Goal: Task Accomplishment & Management: Use online tool/utility

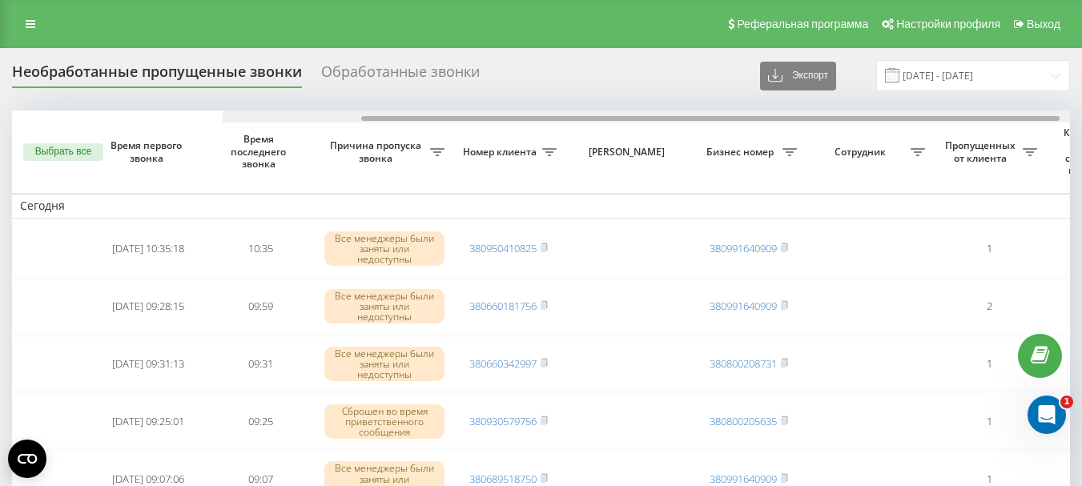
scroll to position [0, 345]
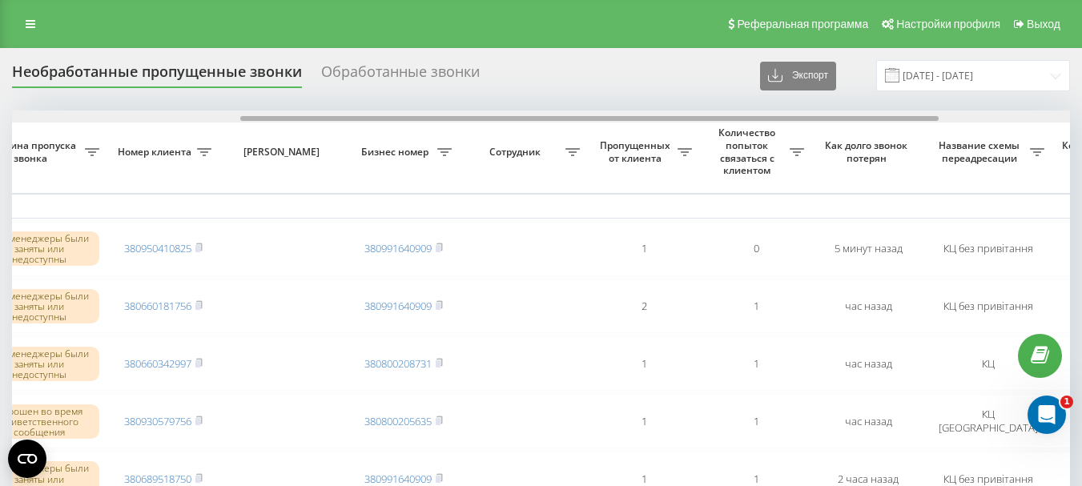
drag, startPoint x: 226, startPoint y: 117, endPoint x: 454, endPoint y: 121, distance: 228.3
click at [454, 121] on div at bounding box center [589, 118] width 698 height 5
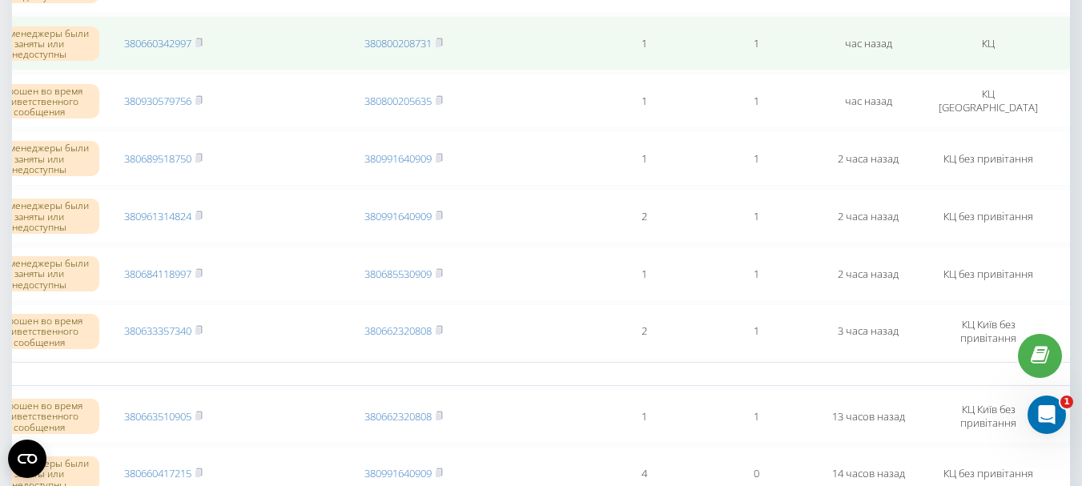
scroll to position [0, 0]
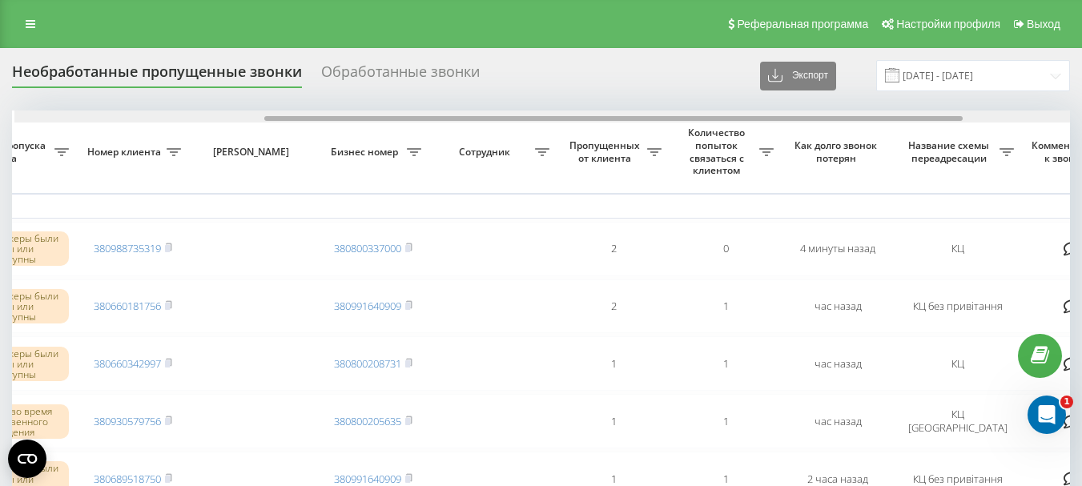
scroll to position [0, 380]
drag, startPoint x: 352, startPoint y: 119, endPoint x: 604, endPoint y: 129, distance: 251.6
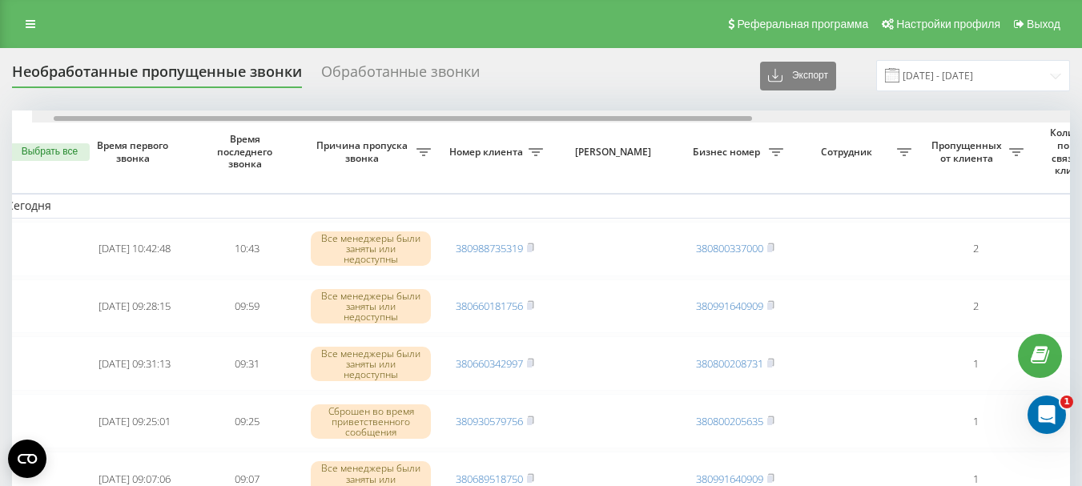
scroll to position [0, 0]
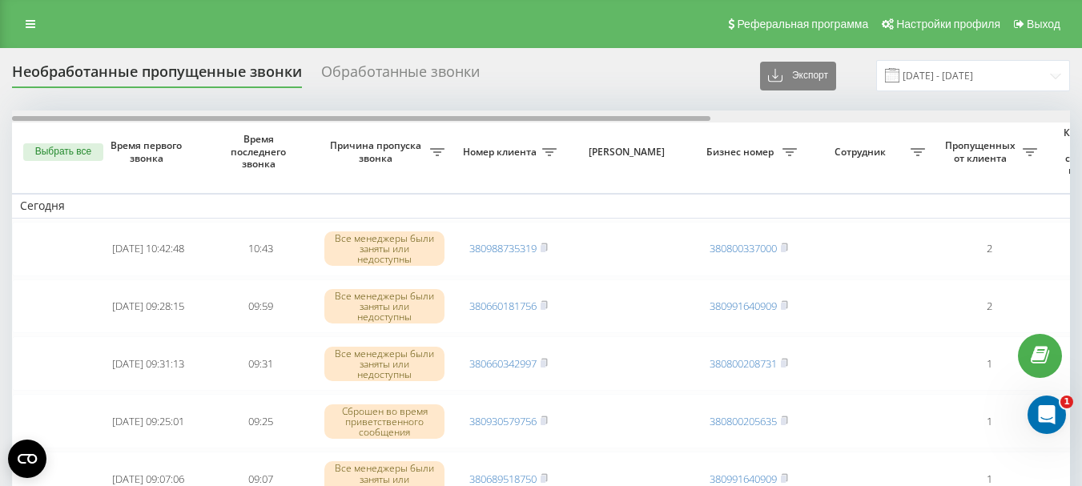
drag, startPoint x: 501, startPoint y: 119, endPoint x: 247, endPoint y: 11, distance: 276.6
click at [187, 121] on div at bounding box center [361, 118] width 698 height 5
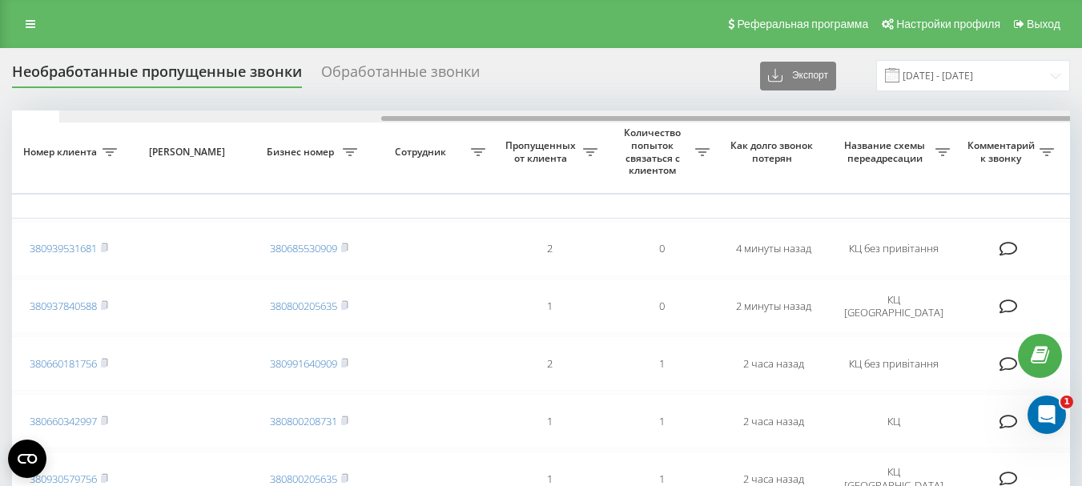
scroll to position [0, 388]
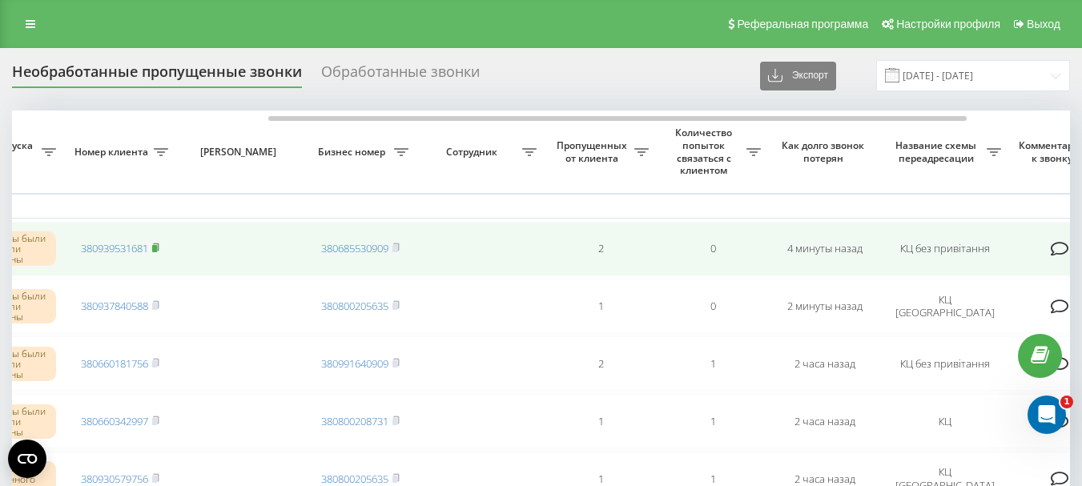
click at [157, 247] on rect at bounding box center [154, 248] width 5 height 7
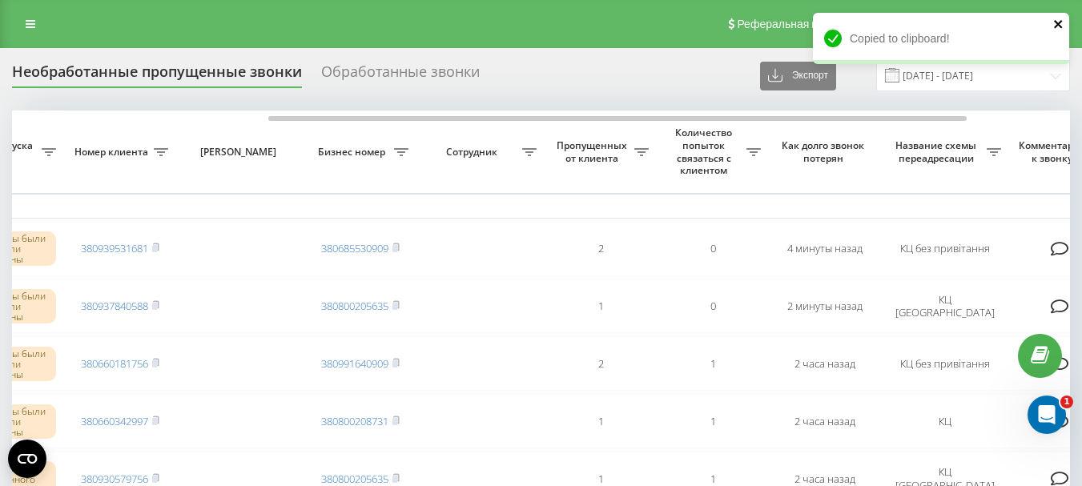
click at [1055, 27] on icon "close" at bounding box center [1058, 24] width 8 height 8
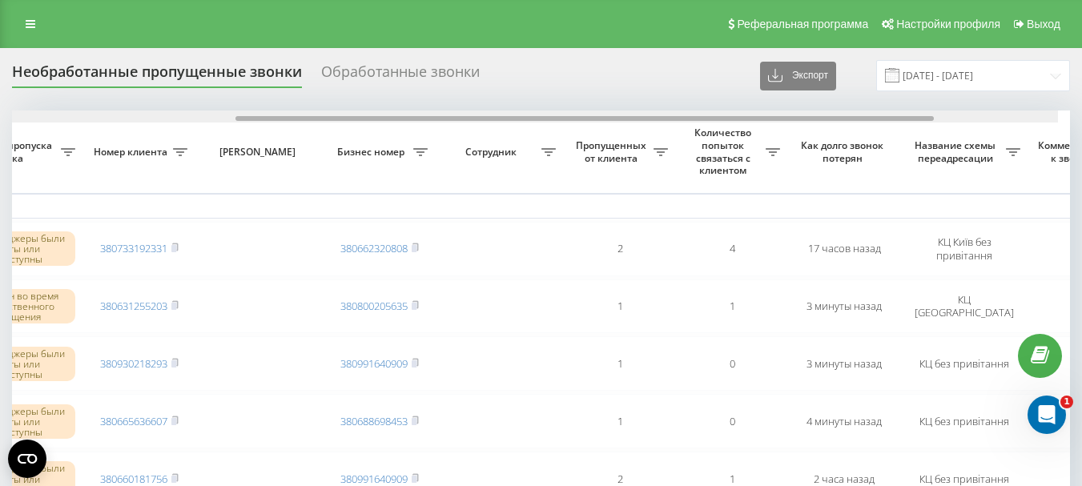
scroll to position [0, 391]
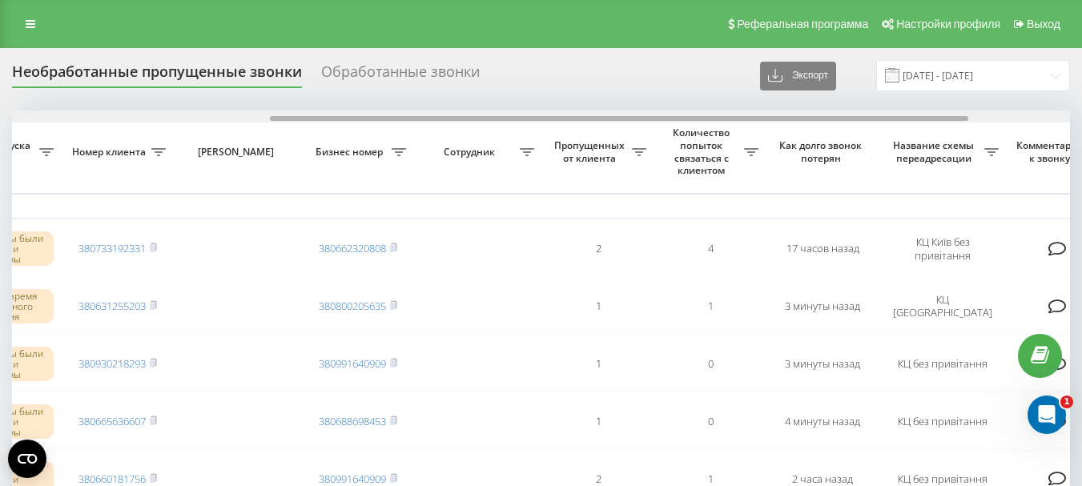
drag, startPoint x: 542, startPoint y: 117, endPoint x: 801, endPoint y: 145, distance: 260.2
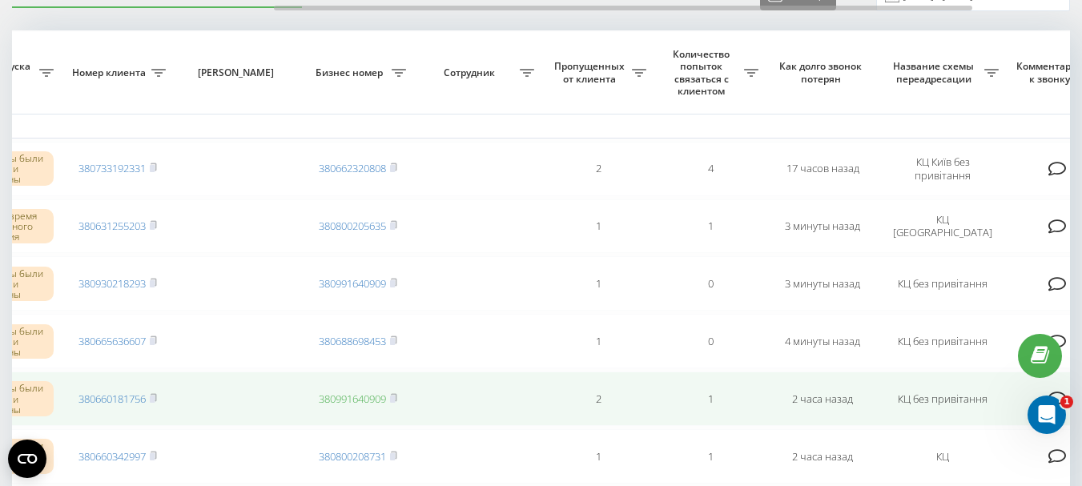
scroll to position [160, 0]
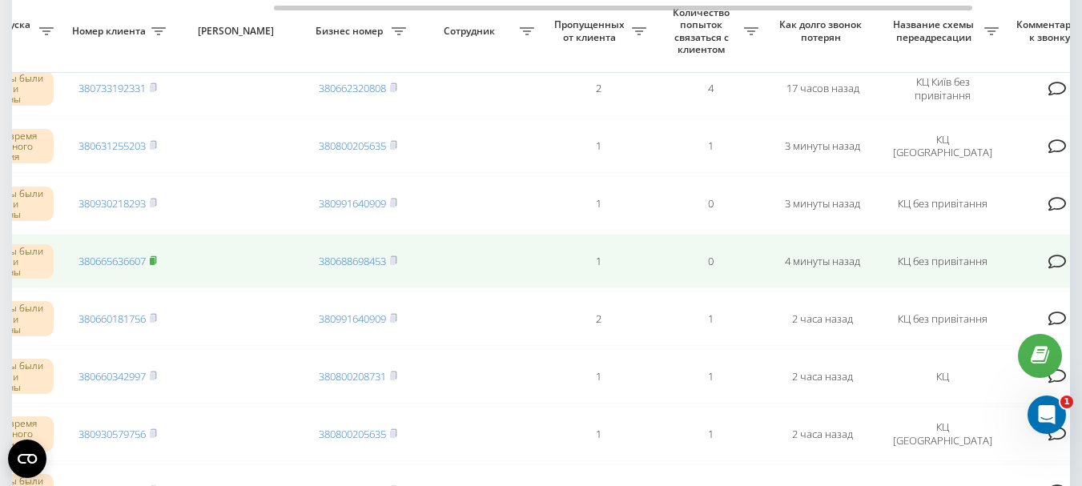
click at [153, 259] on rect at bounding box center [152, 261] width 5 height 7
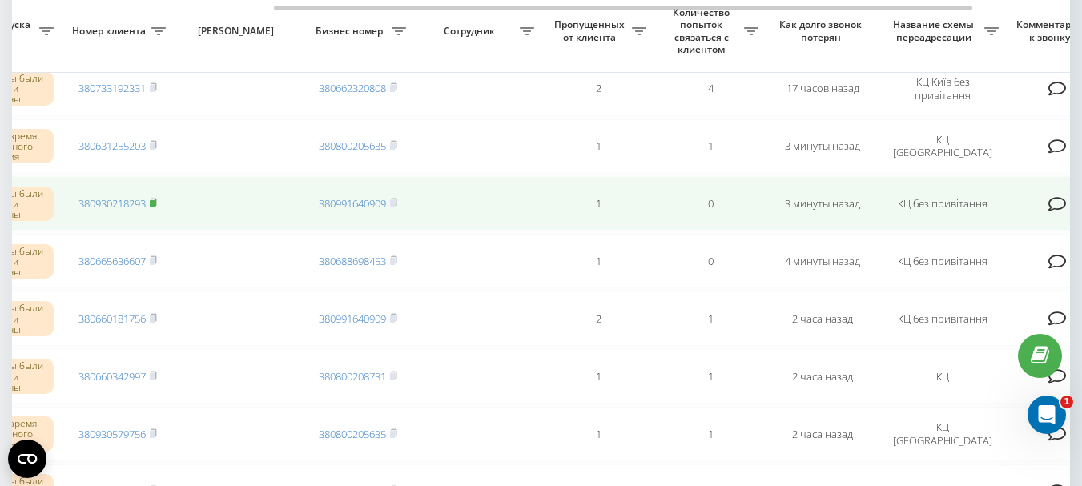
click at [156, 199] on icon at bounding box center [153, 203] width 7 height 10
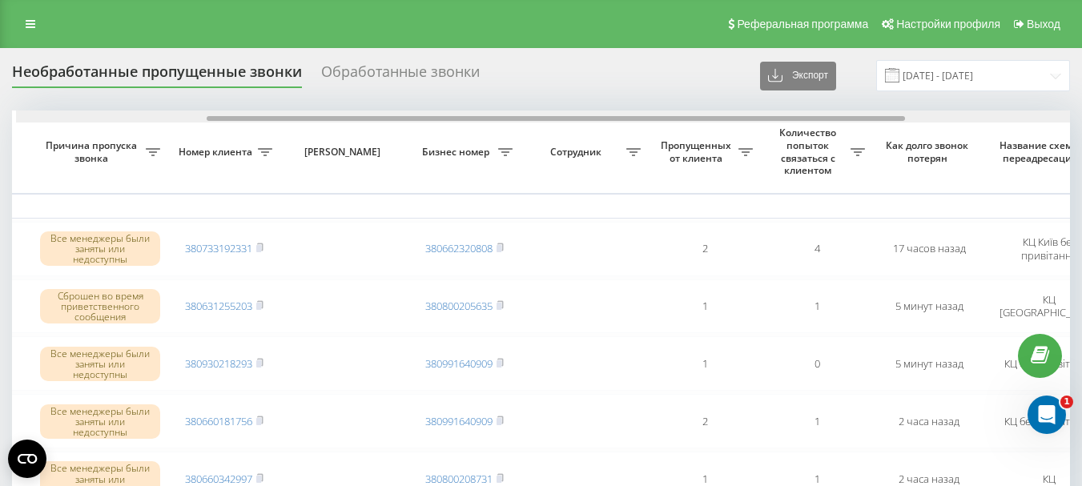
scroll to position [0, 288]
drag, startPoint x: 462, startPoint y: 119, endPoint x: 653, endPoint y: 120, distance: 190.6
click at [653, 120] on div at bounding box center [552, 118] width 698 height 5
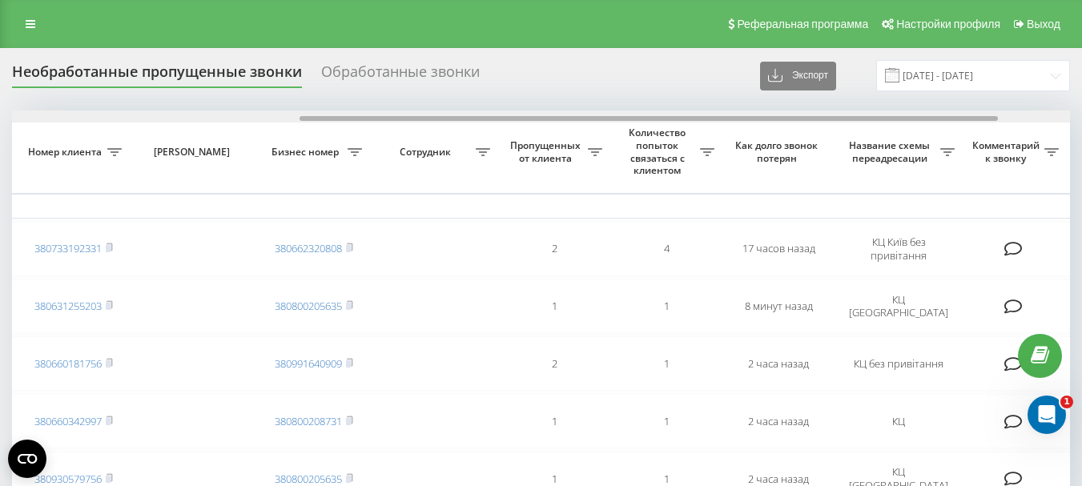
drag, startPoint x: 250, startPoint y: 119, endPoint x: 511, endPoint y: 171, distance: 266.2
click at [539, 115] on div at bounding box center [541, 117] width 1058 height 12
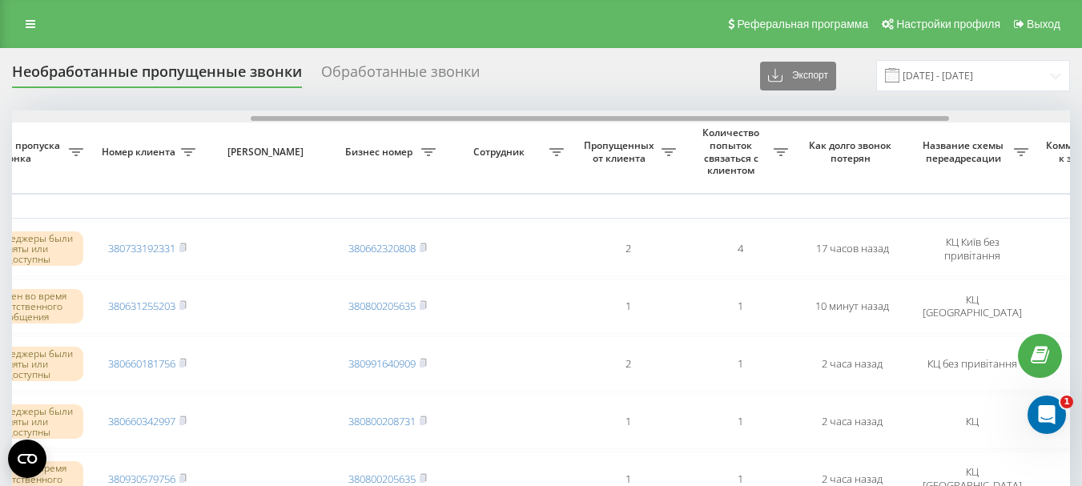
scroll to position [0, 369]
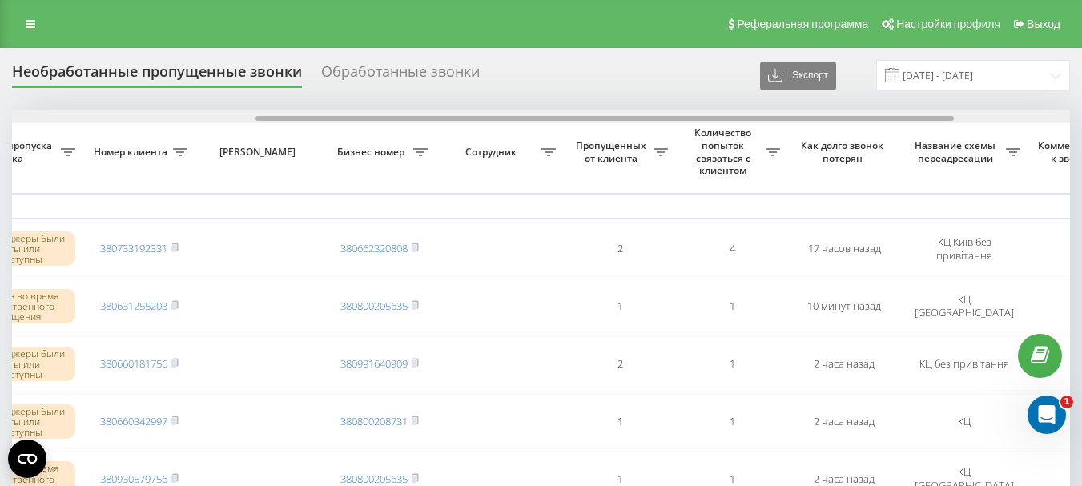
drag, startPoint x: 542, startPoint y: 119, endPoint x: 786, endPoint y: 131, distance: 244.6
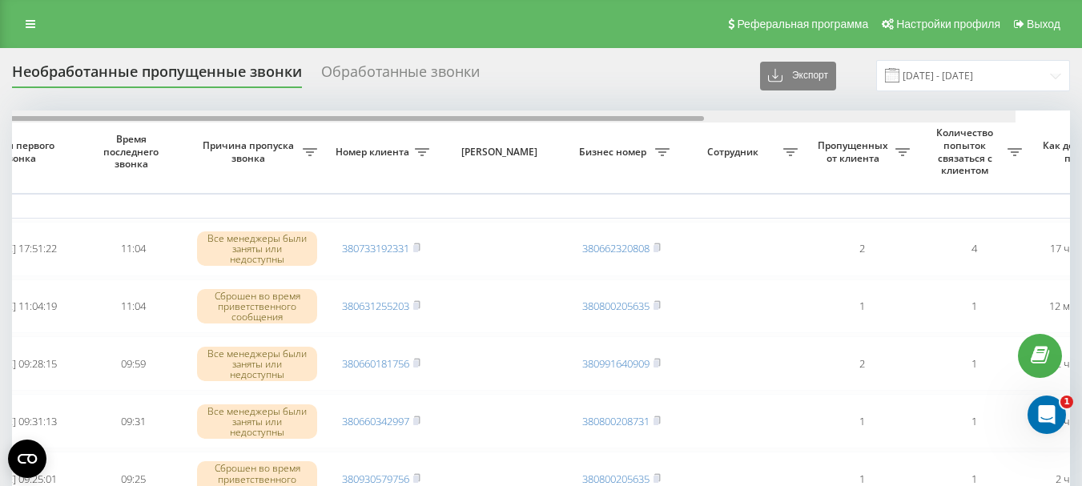
scroll to position [0, 70]
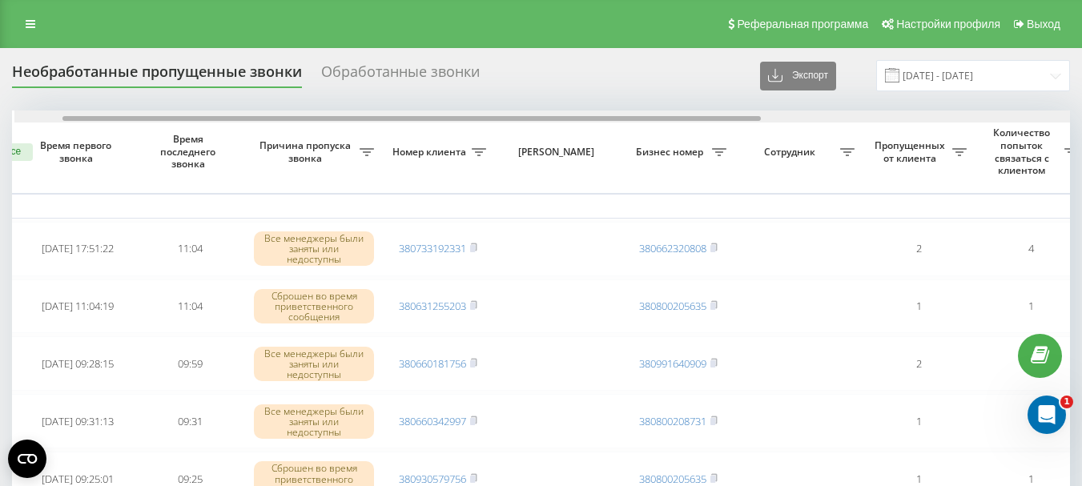
drag, startPoint x: 426, startPoint y: 119, endPoint x: 472, endPoint y: 127, distance: 47.1
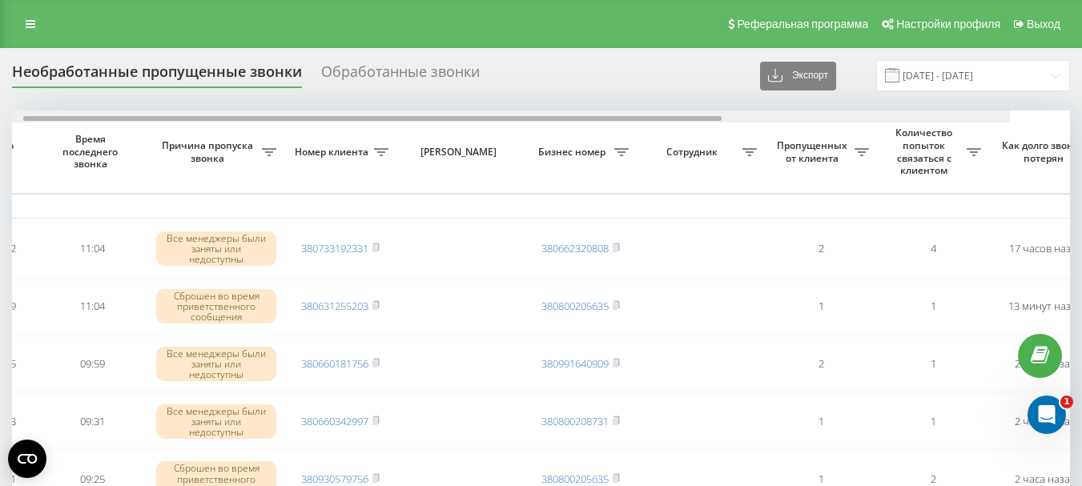
scroll to position [0, 108]
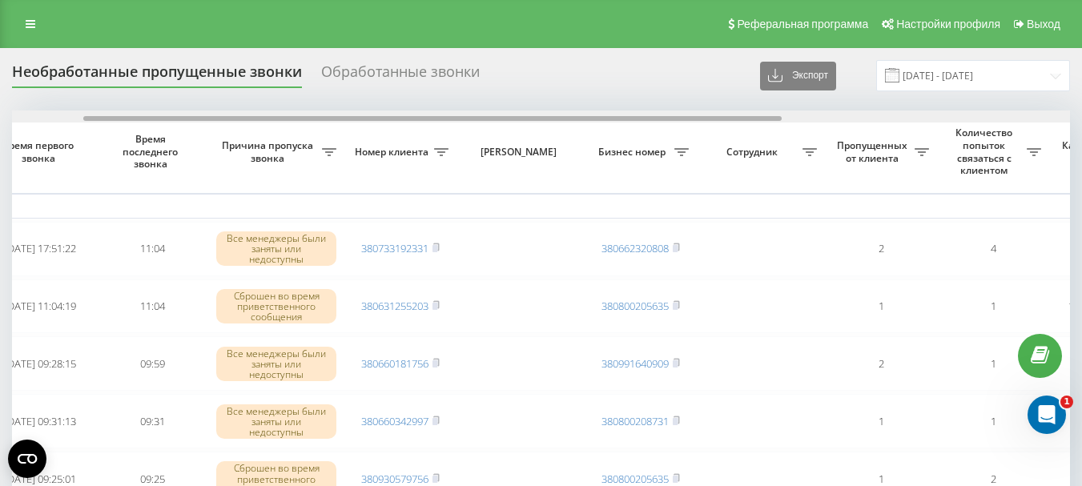
drag, startPoint x: 376, startPoint y: 119, endPoint x: 447, endPoint y: 124, distance: 71.5
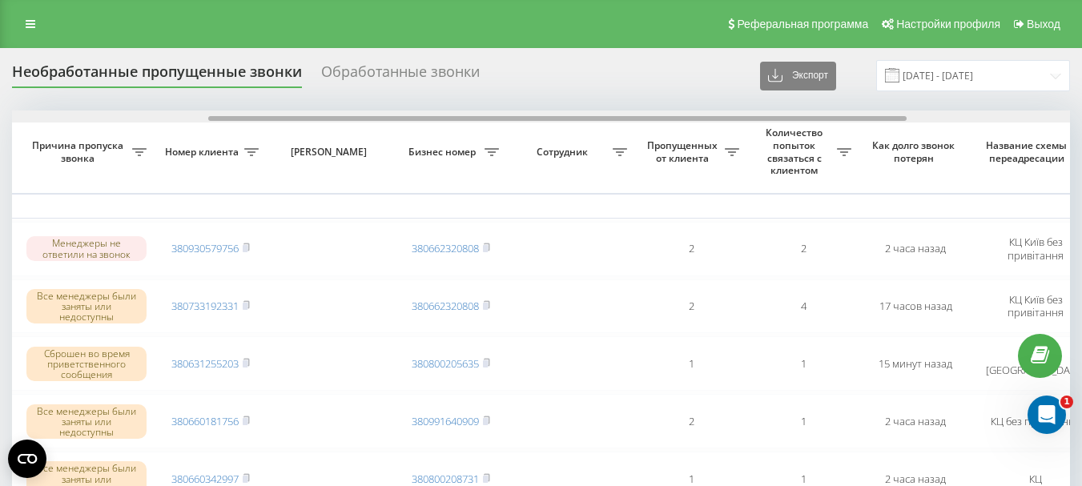
scroll to position [0, 343]
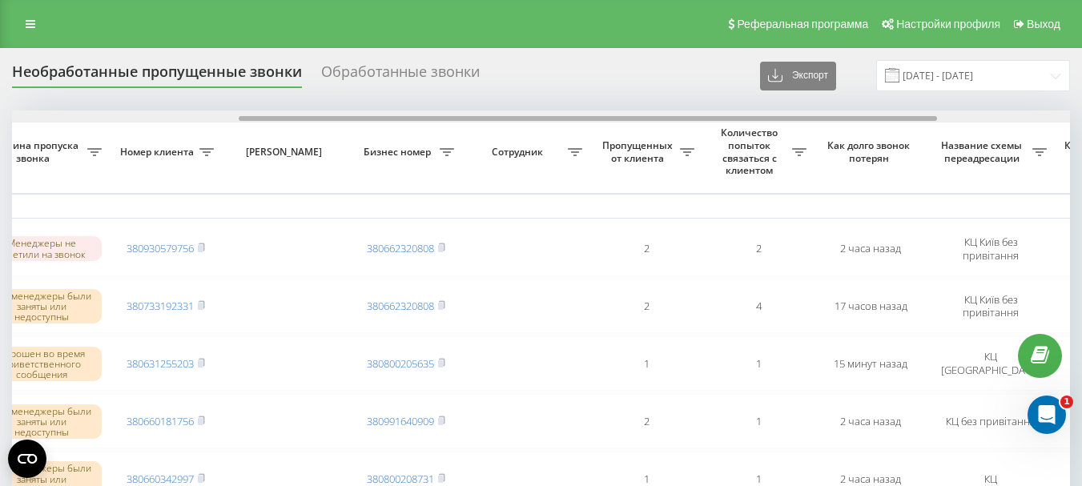
drag, startPoint x: 520, startPoint y: 117, endPoint x: 746, endPoint y: 117, distance: 226.6
click at [746, 117] on div at bounding box center [588, 118] width 698 height 5
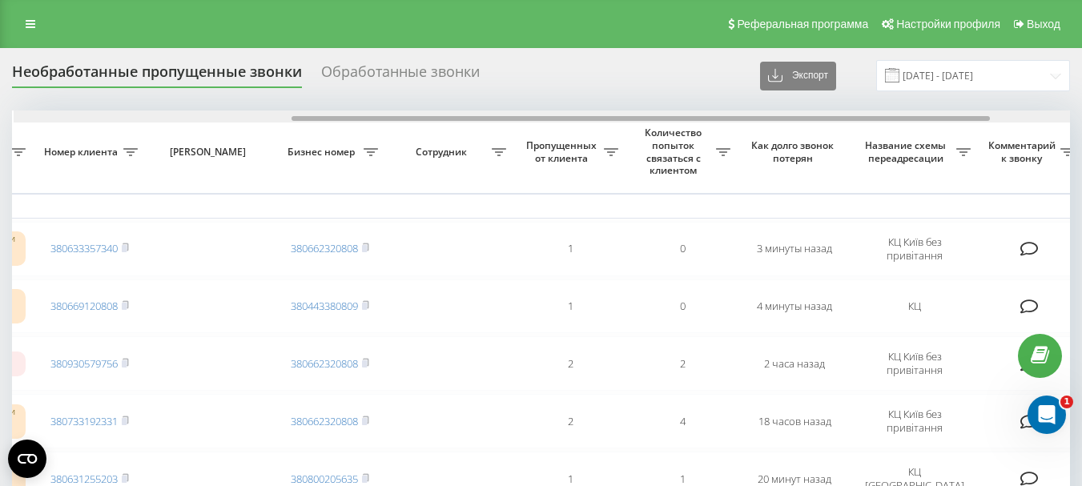
scroll to position [0, 420]
drag, startPoint x: 312, startPoint y: 119, endPoint x: 590, endPoint y: 126, distance: 278.0
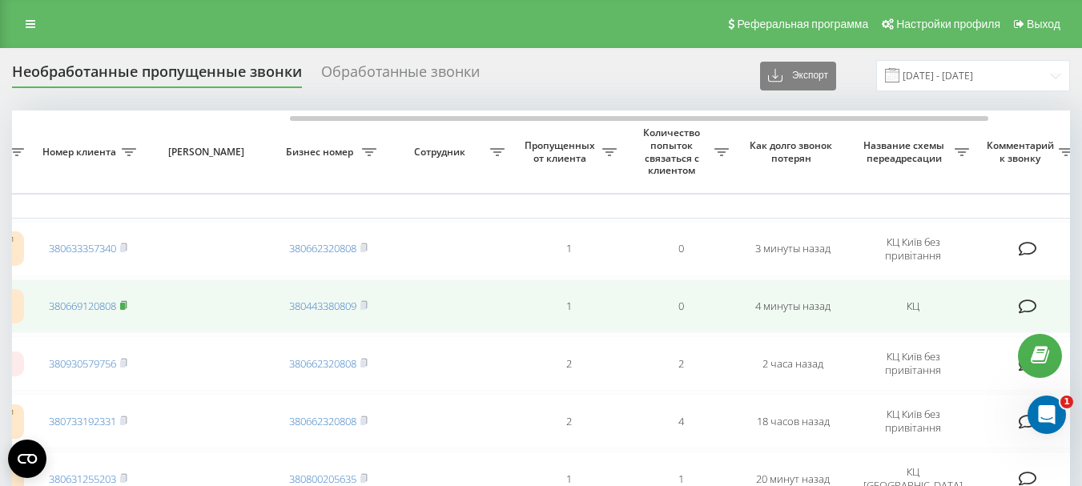
click at [125, 306] on rect at bounding box center [122, 306] width 5 height 7
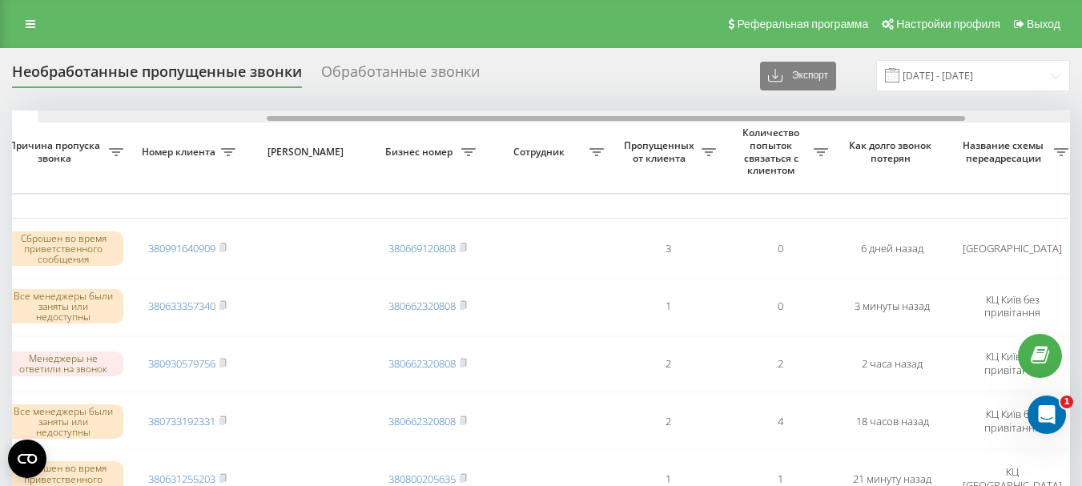
scroll to position [0, 347]
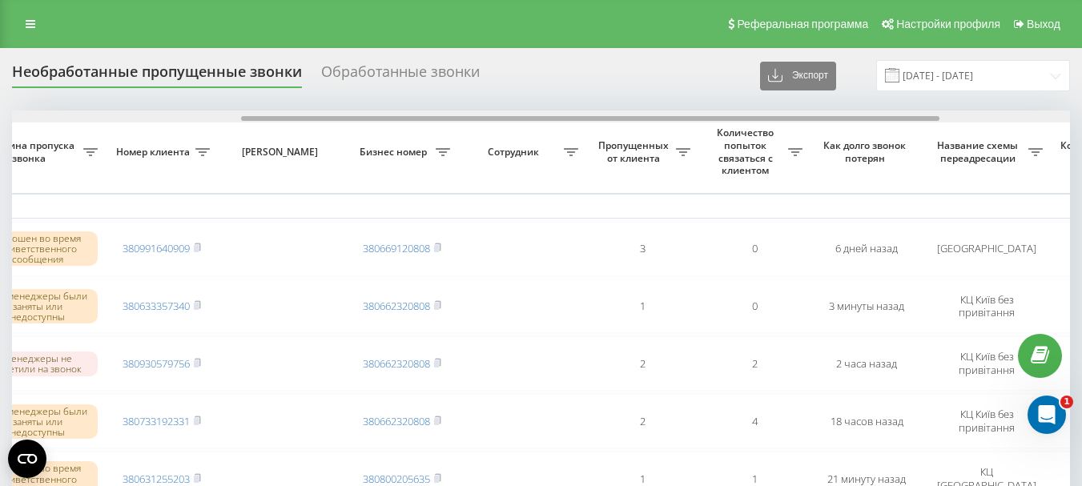
drag, startPoint x: 511, startPoint y: 119, endPoint x: 740, endPoint y: 118, distance: 229.0
click at [740, 118] on div at bounding box center [590, 118] width 698 height 5
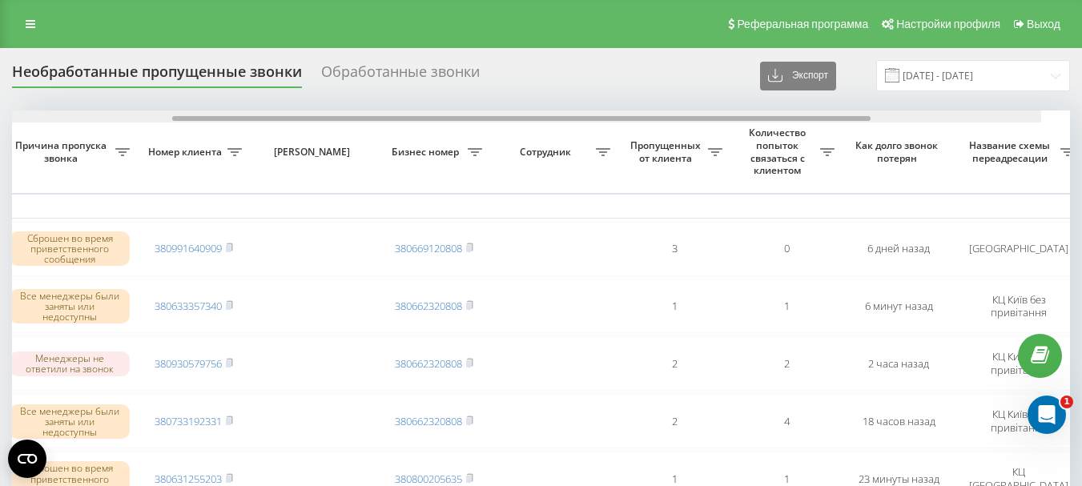
scroll to position [0, 404]
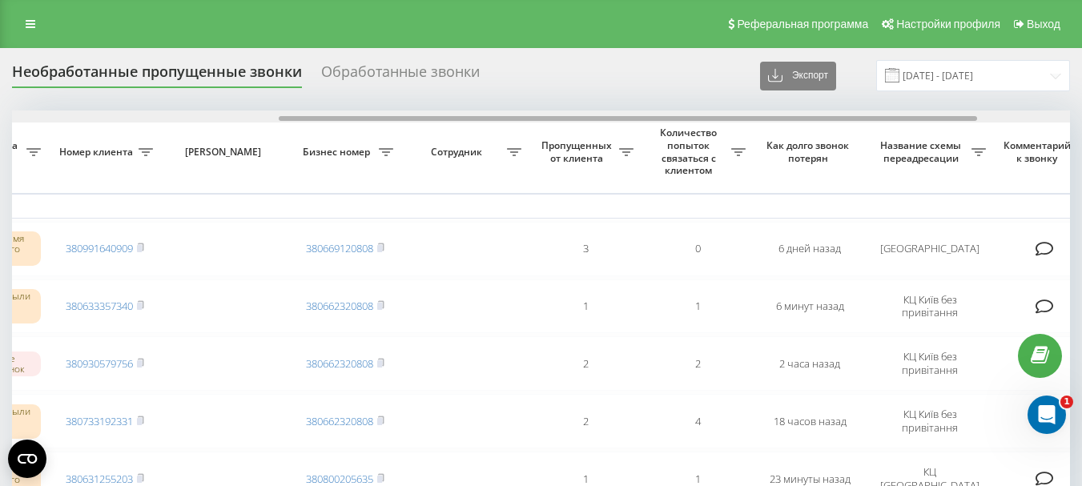
drag, startPoint x: 205, startPoint y: 118, endPoint x: 472, endPoint y: 117, distance: 266.7
click at [472, 117] on div at bounding box center [628, 118] width 698 height 5
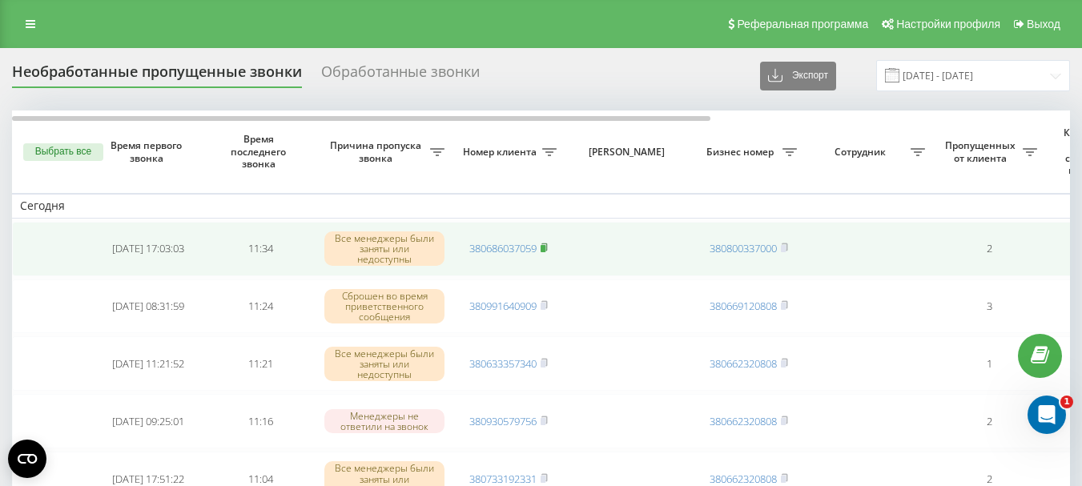
click at [545, 247] on rect at bounding box center [543, 248] width 5 height 7
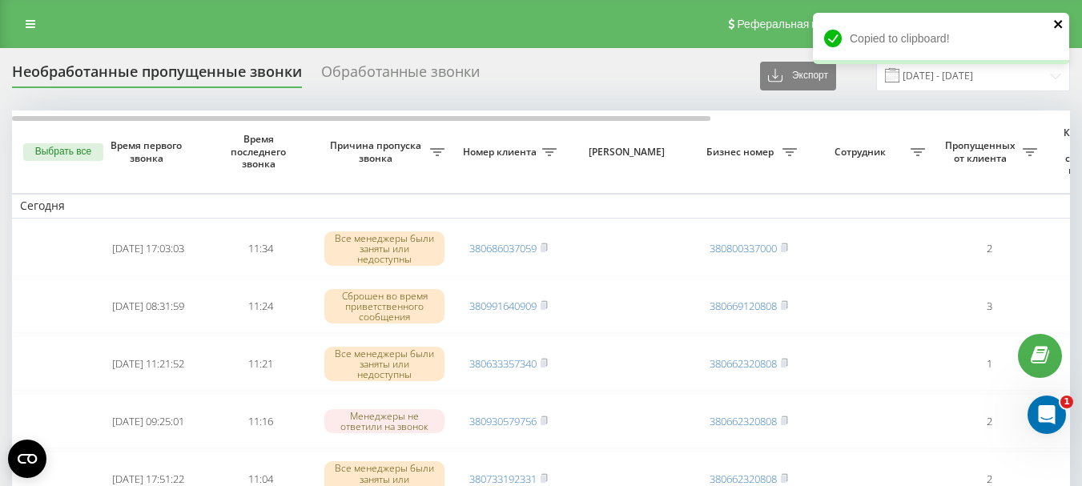
click at [1060, 21] on icon "close" at bounding box center [1058, 24] width 8 height 8
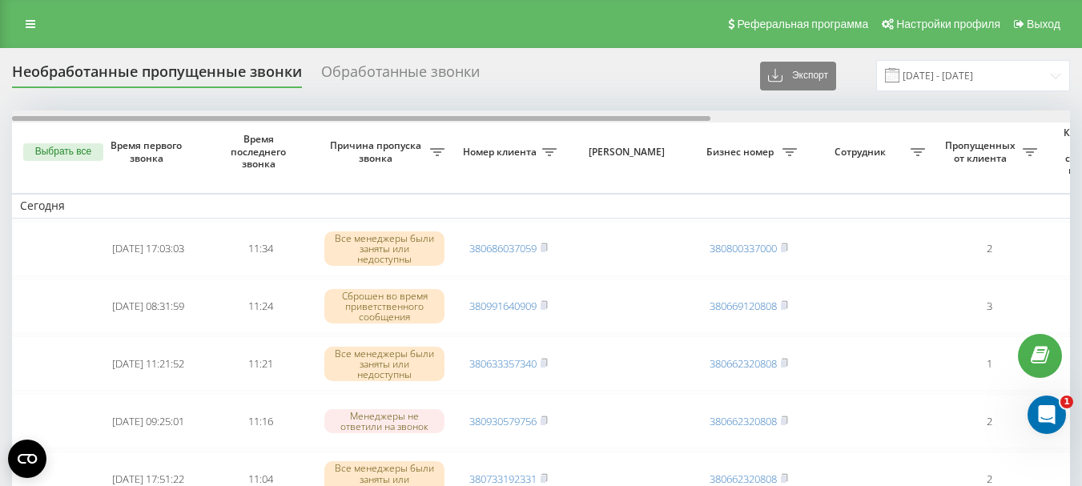
drag, startPoint x: 631, startPoint y: 120, endPoint x: 613, endPoint y: 146, distance: 31.1
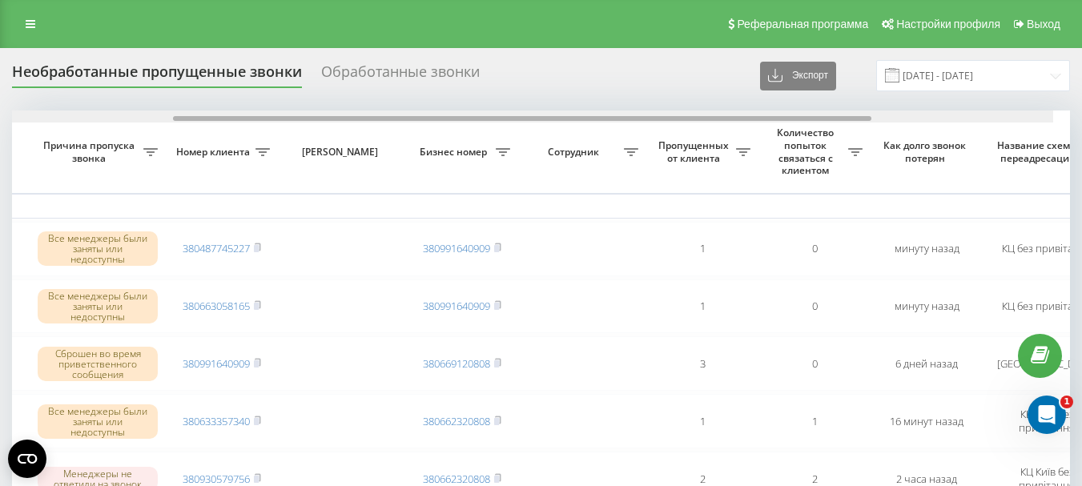
scroll to position [0, 295]
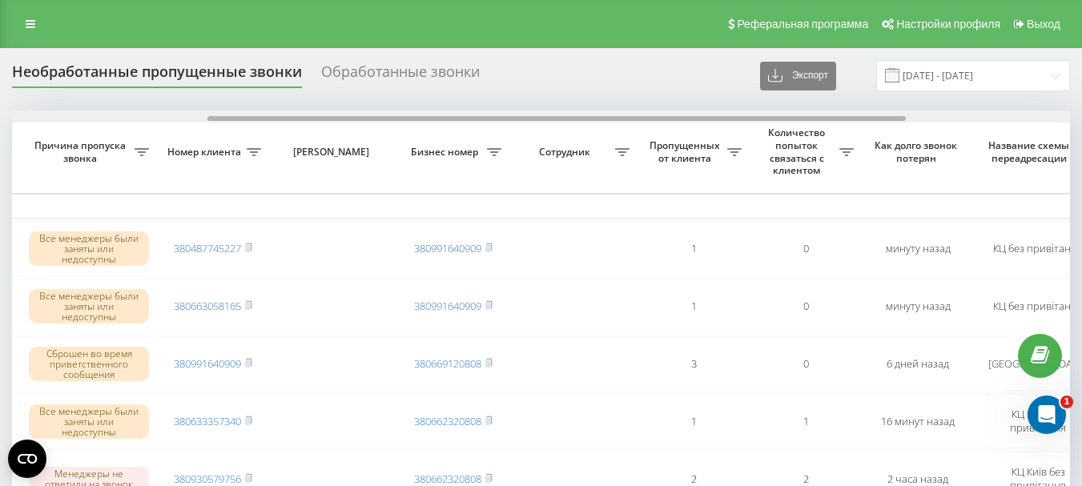
drag, startPoint x: 528, startPoint y: 117, endPoint x: 723, endPoint y: 142, distance: 197.0
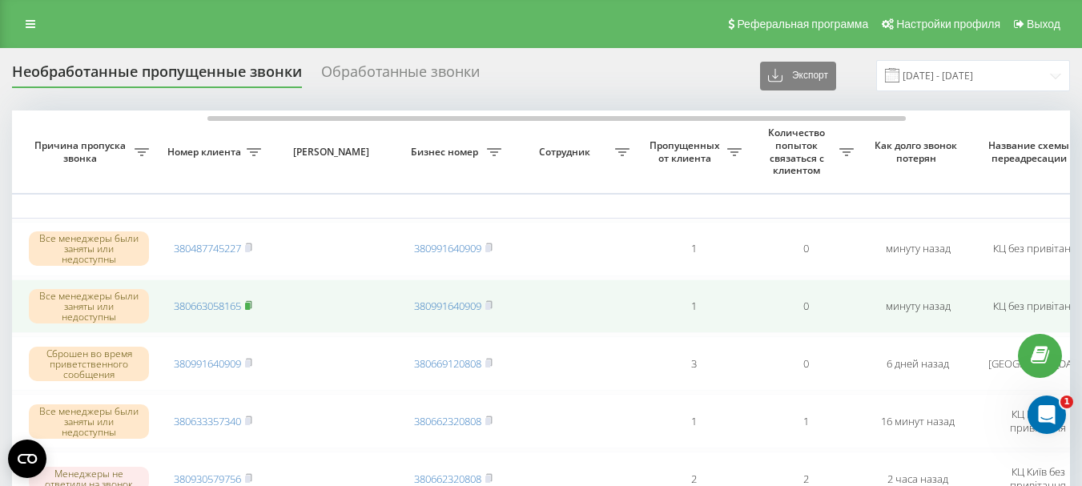
click at [250, 305] on rect at bounding box center [247, 306] width 5 height 7
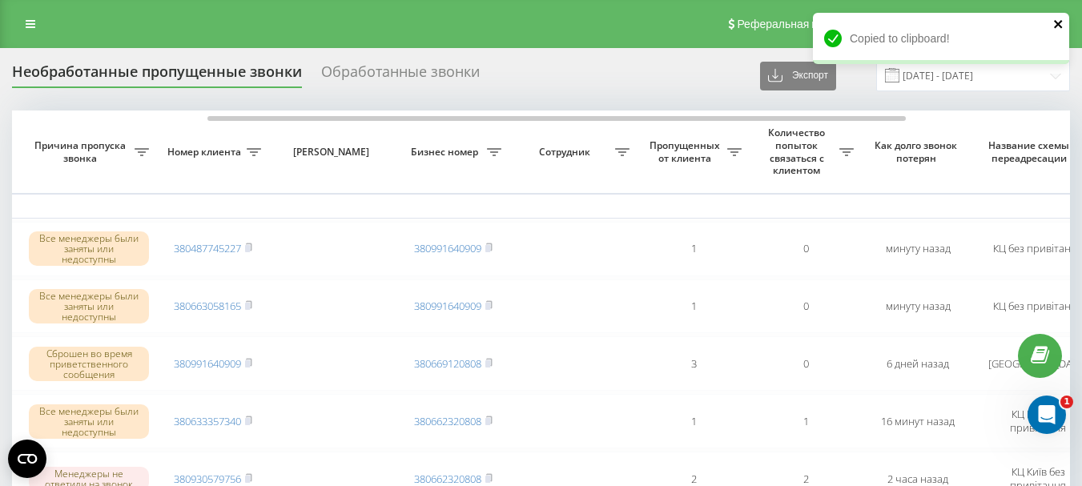
click at [1056, 26] on icon "close" at bounding box center [1058, 24] width 8 height 8
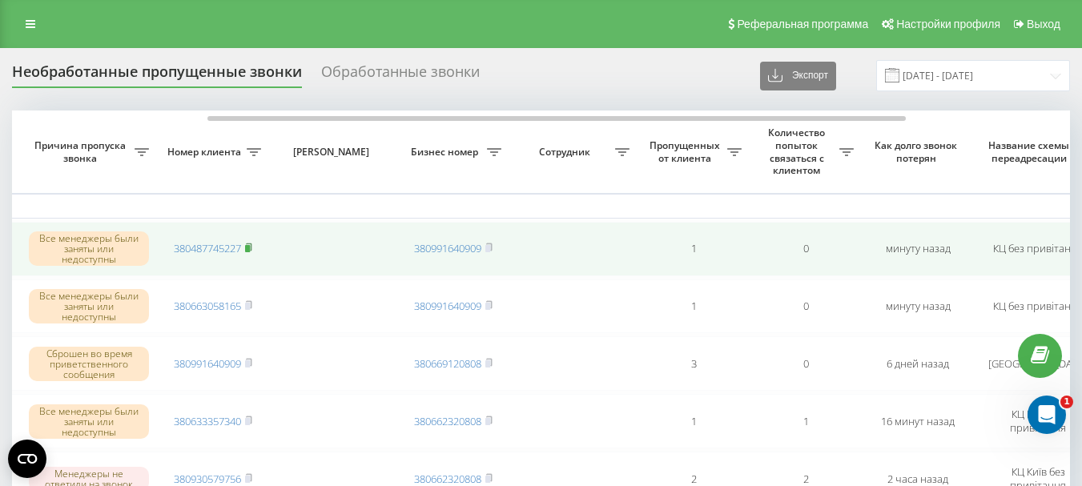
click at [250, 249] on rect at bounding box center [247, 248] width 5 height 7
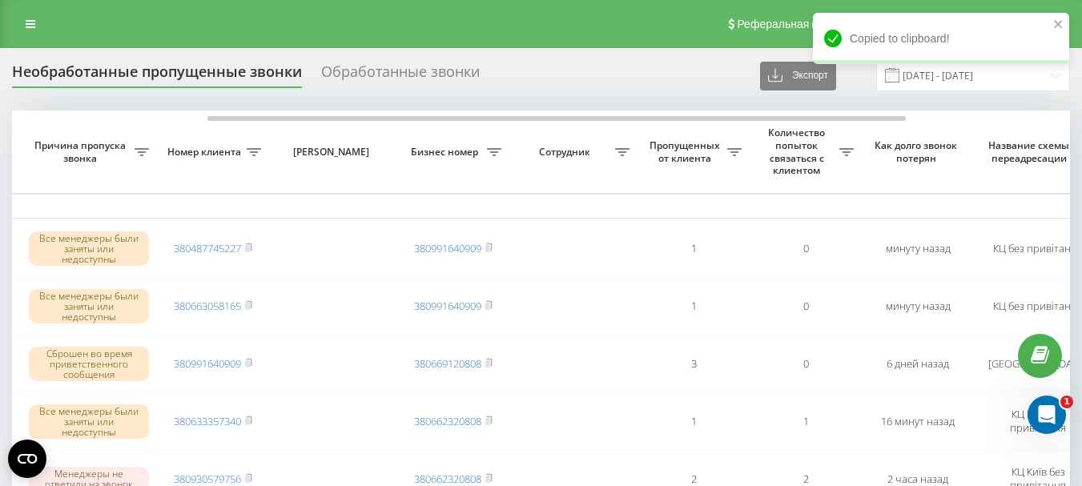
click at [1051, 23] on div "Copied to clipboard!" at bounding box center [941, 38] width 256 height 51
click at [1060, 25] on icon "close" at bounding box center [1058, 24] width 11 height 13
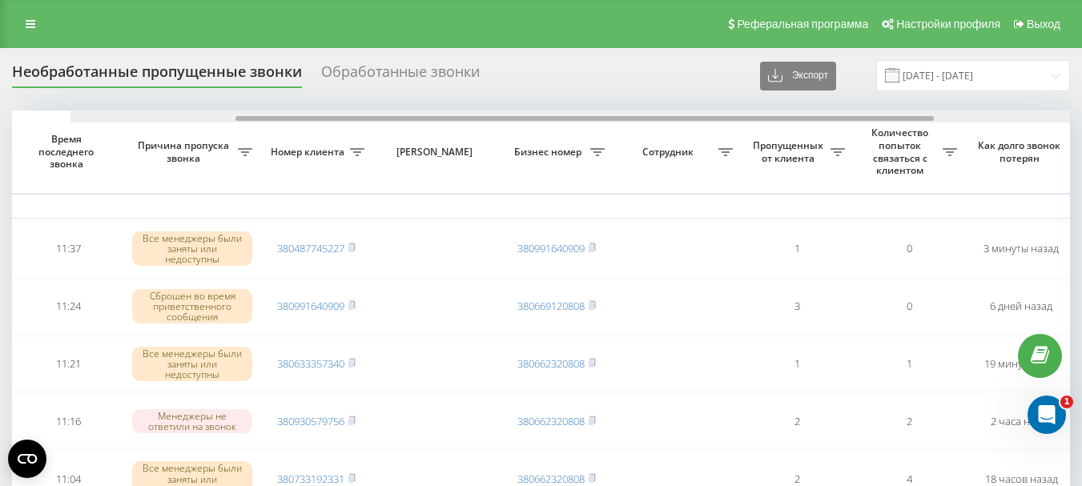
scroll to position [0, 158]
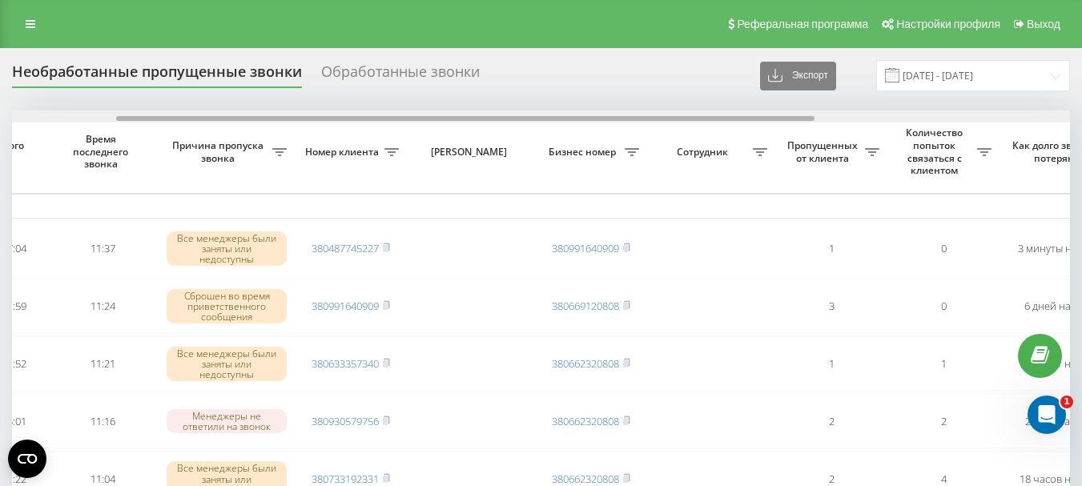
drag, startPoint x: 156, startPoint y: 119, endPoint x: 260, endPoint y: 135, distance: 105.3
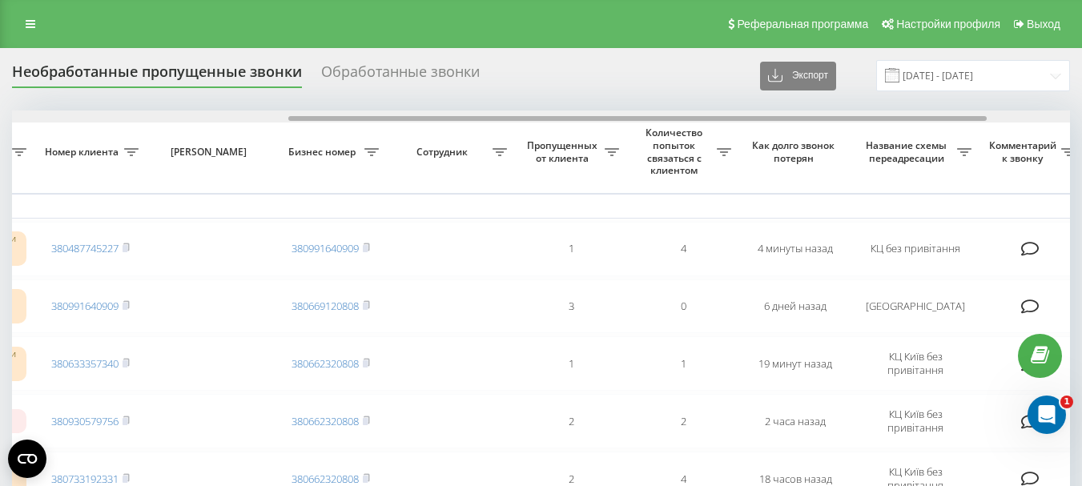
scroll to position [0, 421]
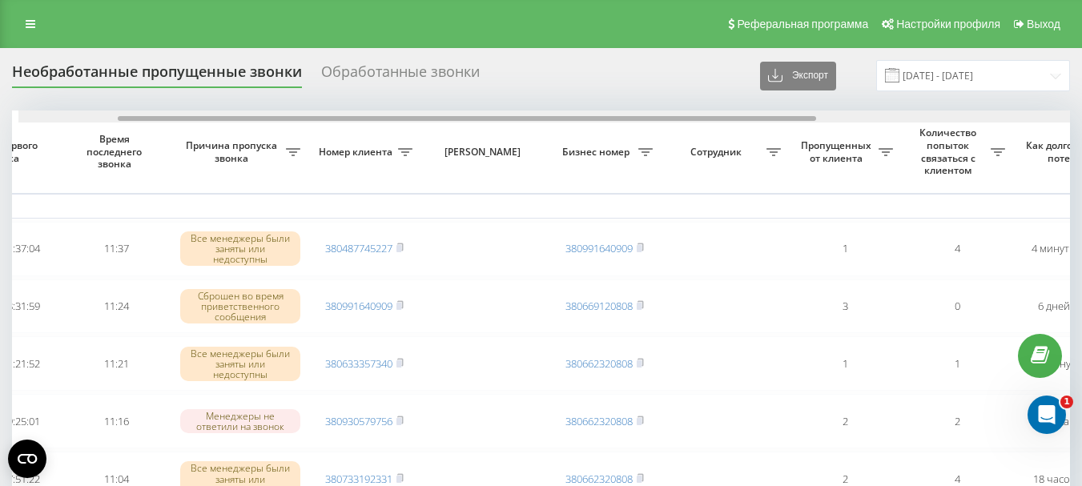
drag, startPoint x: 446, startPoint y: 119, endPoint x: 540, endPoint y: 131, distance: 94.5
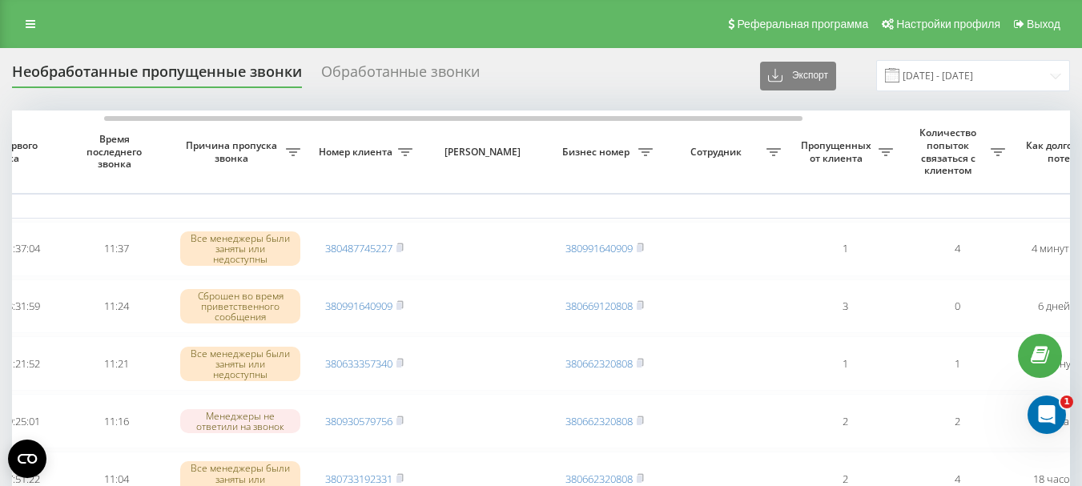
scroll to position [0, 143]
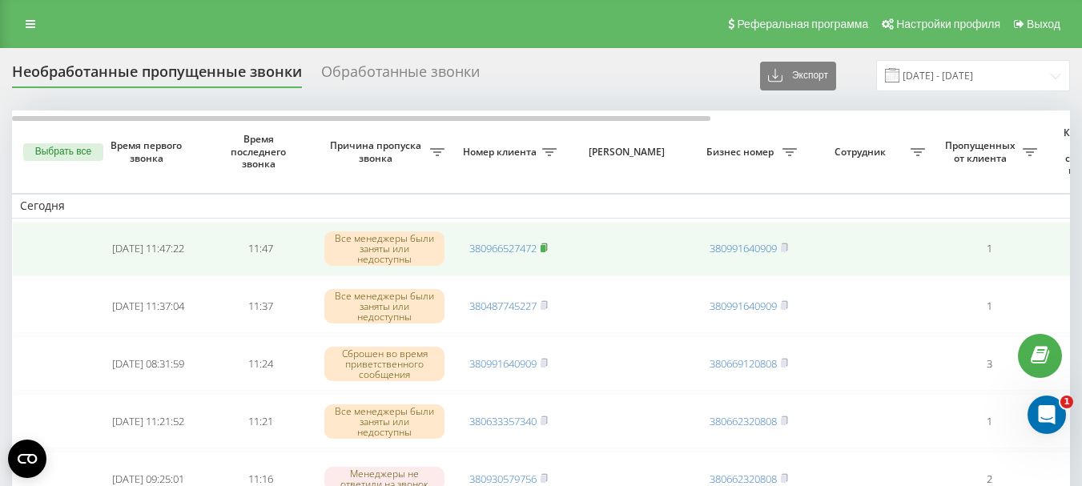
click at [544, 247] on rect at bounding box center [543, 248] width 5 height 7
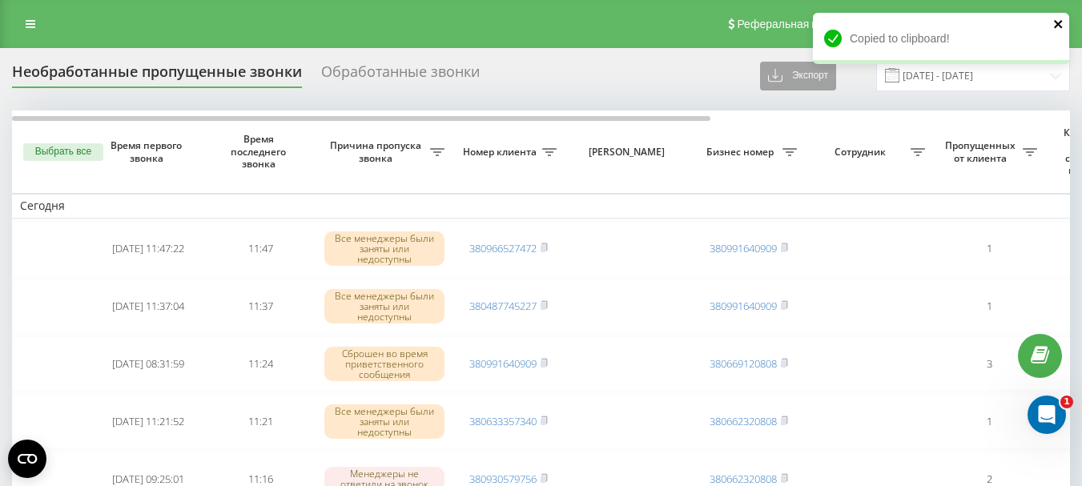
drag, startPoint x: 1055, startPoint y: 26, endPoint x: 845, endPoint y: 82, distance: 217.2
click at [1055, 25] on icon "close" at bounding box center [1058, 24] width 11 height 13
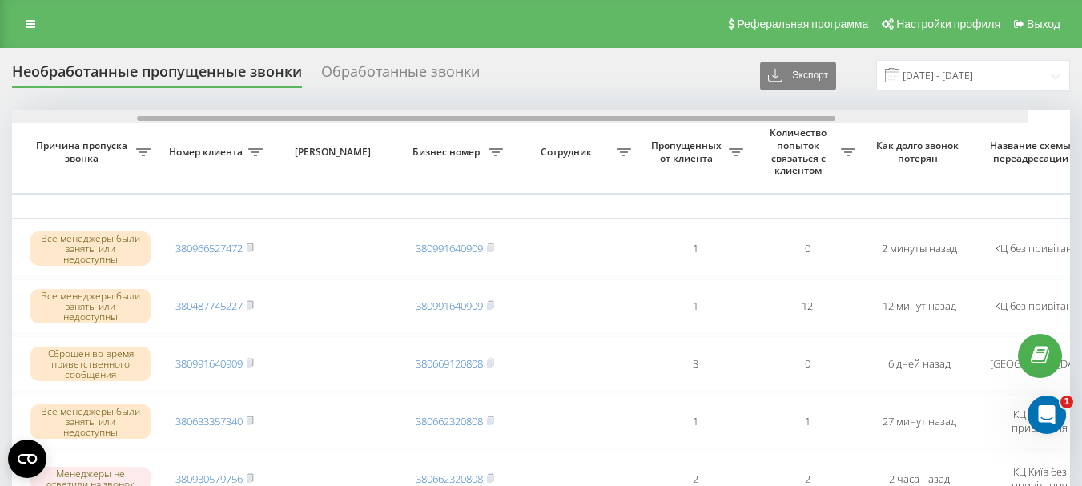
scroll to position [0, 327]
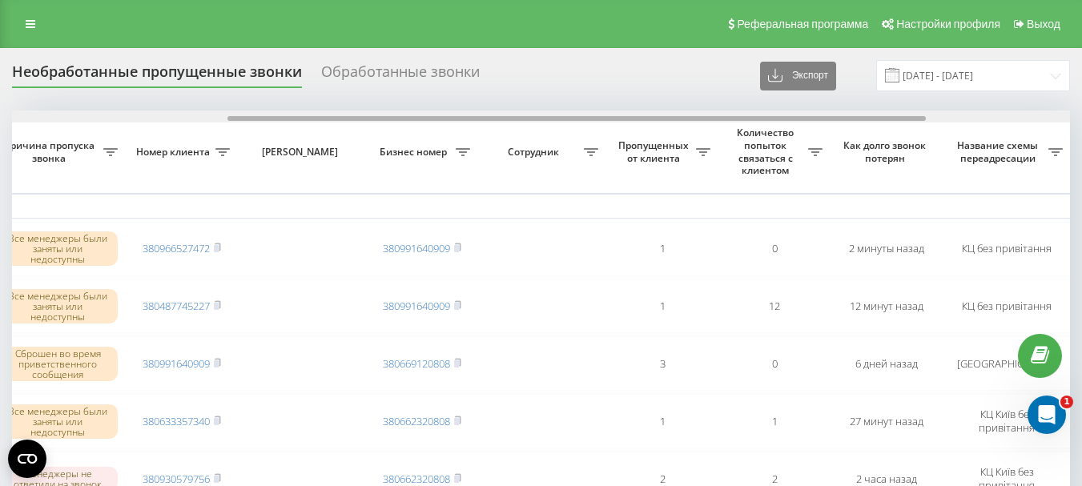
drag, startPoint x: 609, startPoint y: 116, endPoint x: 825, endPoint y: 115, distance: 216.2
click at [825, 115] on div at bounding box center [541, 117] width 1058 height 12
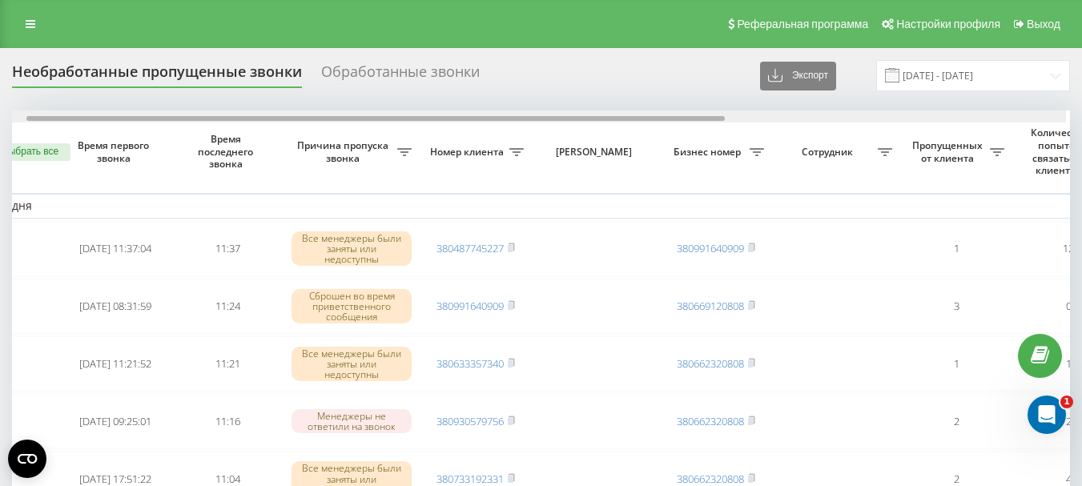
scroll to position [0, 29]
drag, startPoint x: 270, startPoint y: 117, endPoint x: 289, endPoint y: 134, distance: 25.5
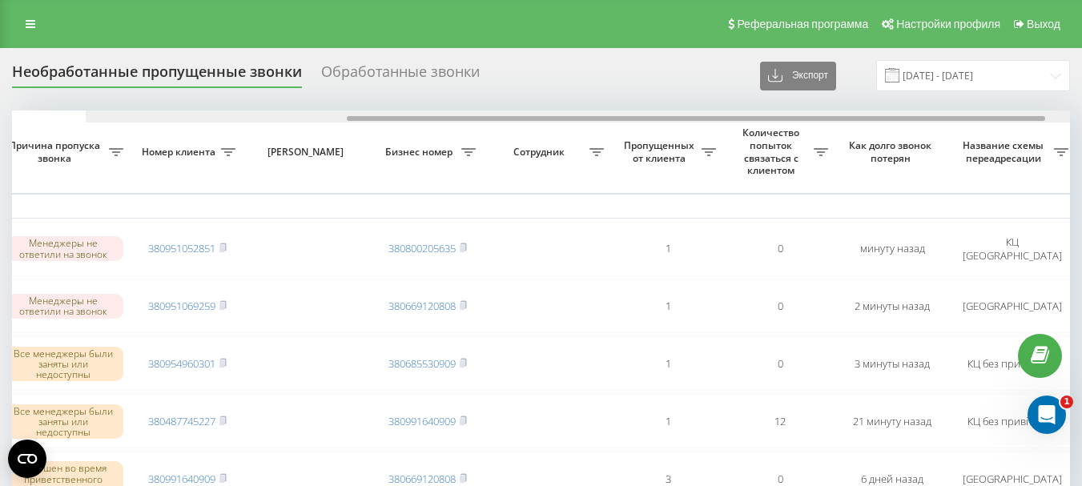
scroll to position [0, 395]
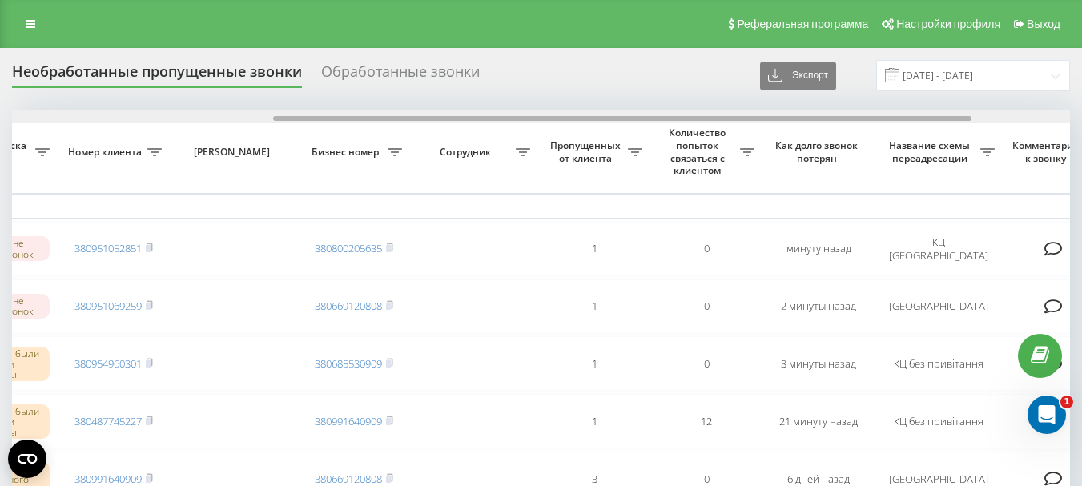
drag, startPoint x: 461, startPoint y: 117, endPoint x: 722, endPoint y: 117, distance: 261.1
click at [722, 117] on div at bounding box center [622, 118] width 698 height 5
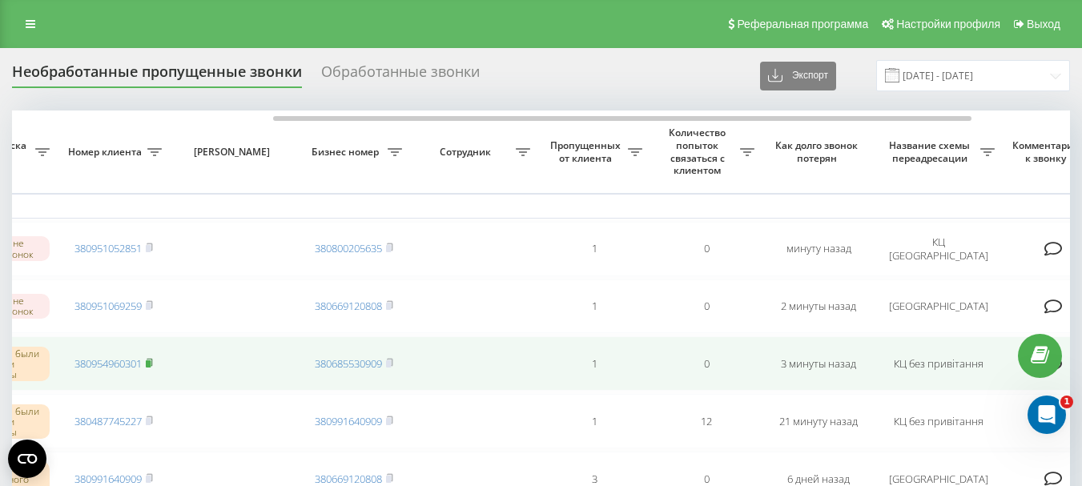
click at [151, 363] on rect at bounding box center [148, 363] width 5 height 7
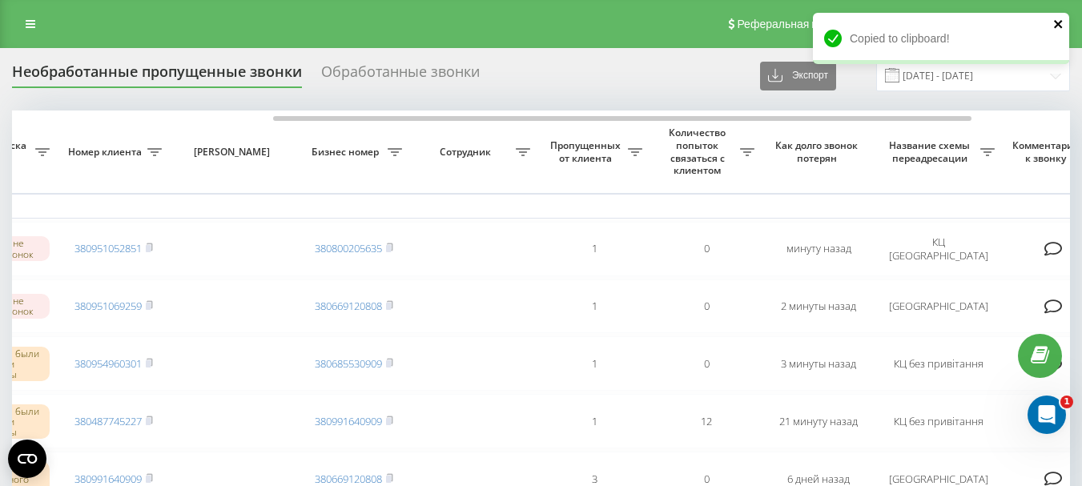
click at [1059, 28] on icon "close" at bounding box center [1058, 24] width 11 height 13
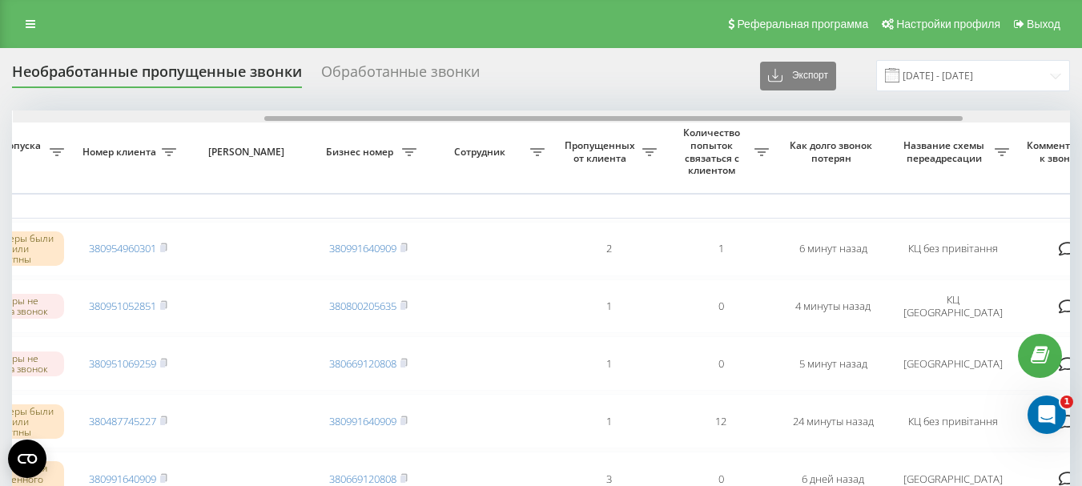
scroll to position [0, 381]
drag, startPoint x: 440, startPoint y: 119, endPoint x: 692, endPoint y: 128, distance: 252.4
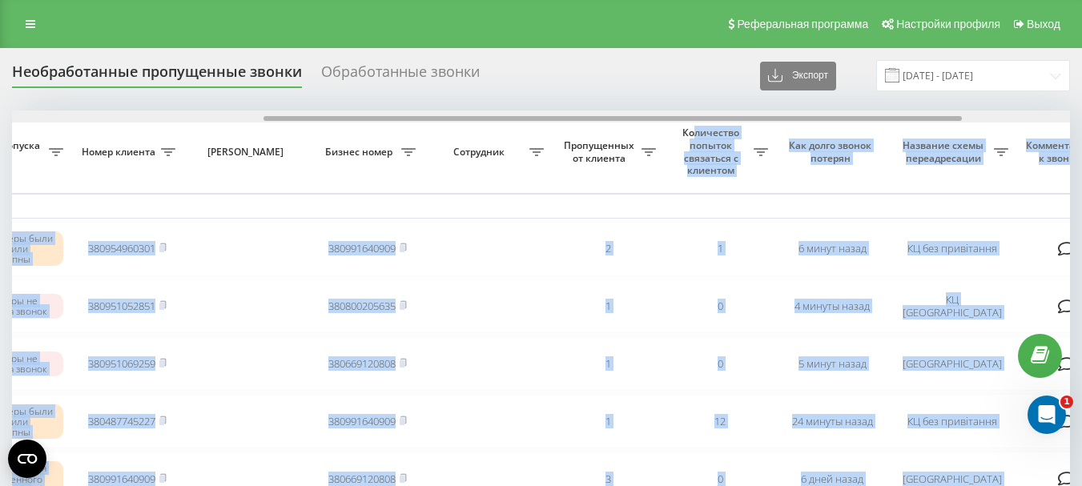
drag, startPoint x: 692, startPoint y: 128, endPoint x: 488, endPoint y: 113, distance: 204.8
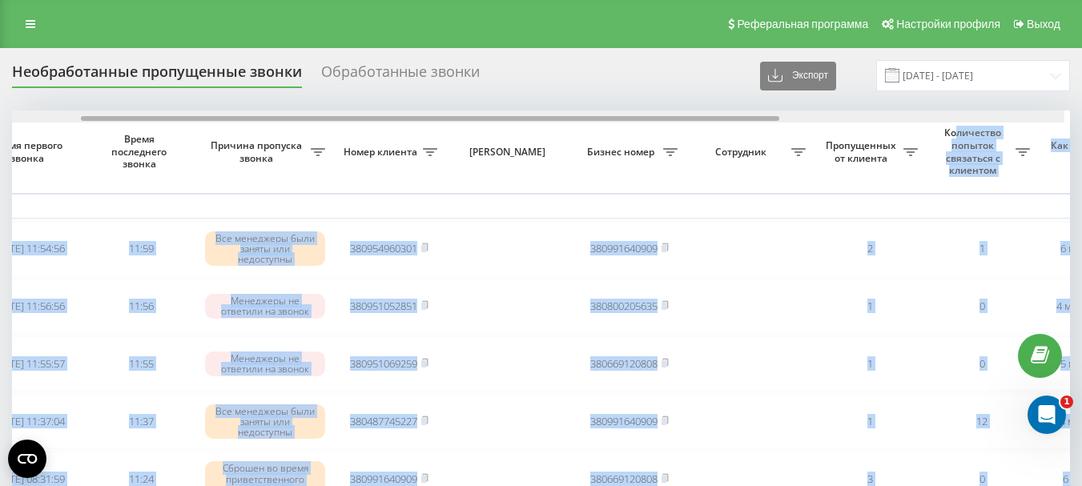
scroll to position [0, 114]
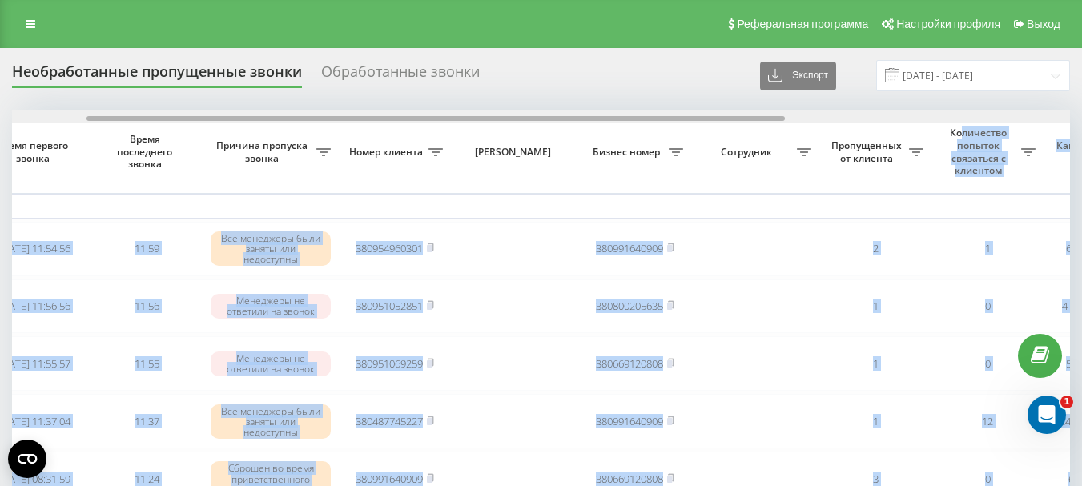
drag, startPoint x: 519, startPoint y: 119, endPoint x: 342, endPoint y: 123, distance: 177.0
click at [342, 123] on div at bounding box center [541, 117] width 1058 height 12
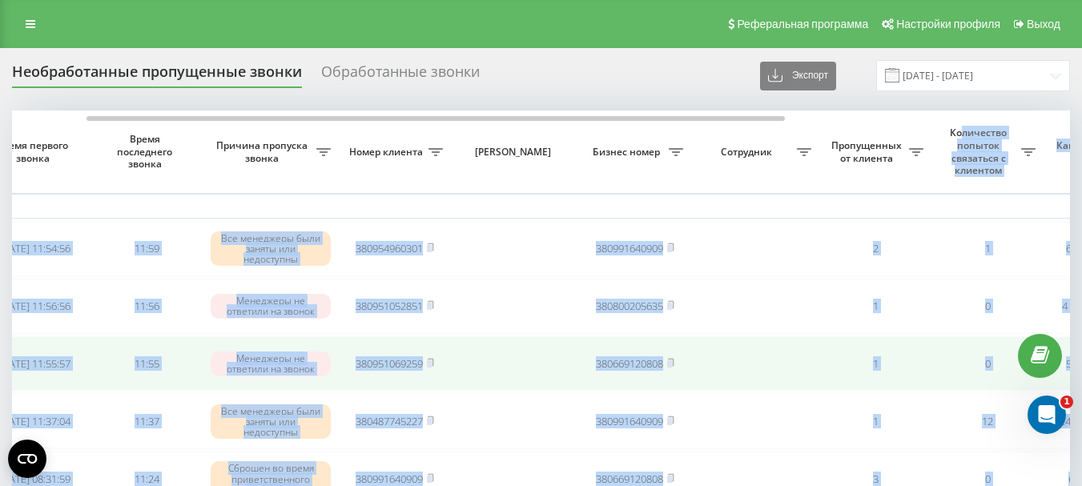
click at [529, 345] on td at bounding box center [515, 363] width 128 height 54
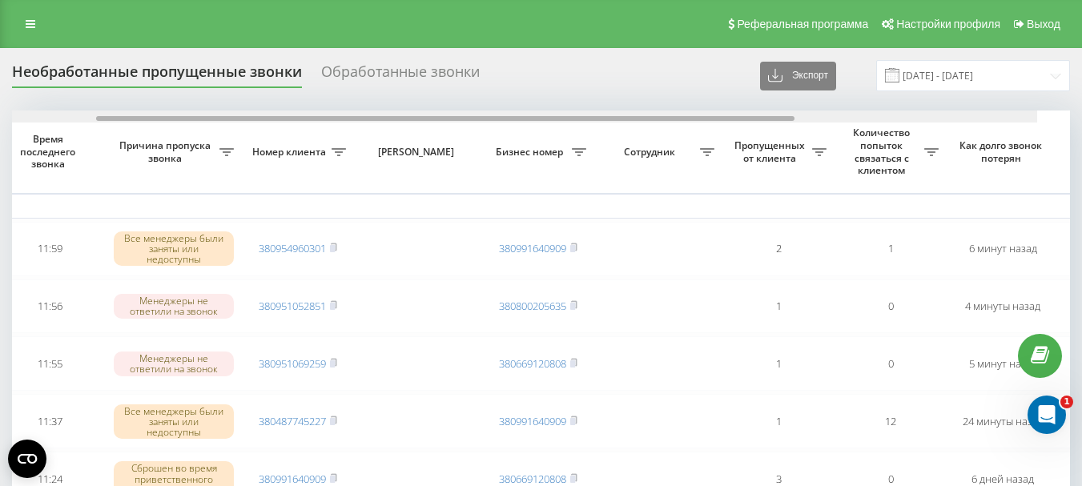
scroll to position [0, 212]
drag, startPoint x: 494, startPoint y: 119, endPoint x: 634, endPoint y: 115, distance: 140.2
click at [634, 115] on div at bounding box center [541, 117] width 1058 height 12
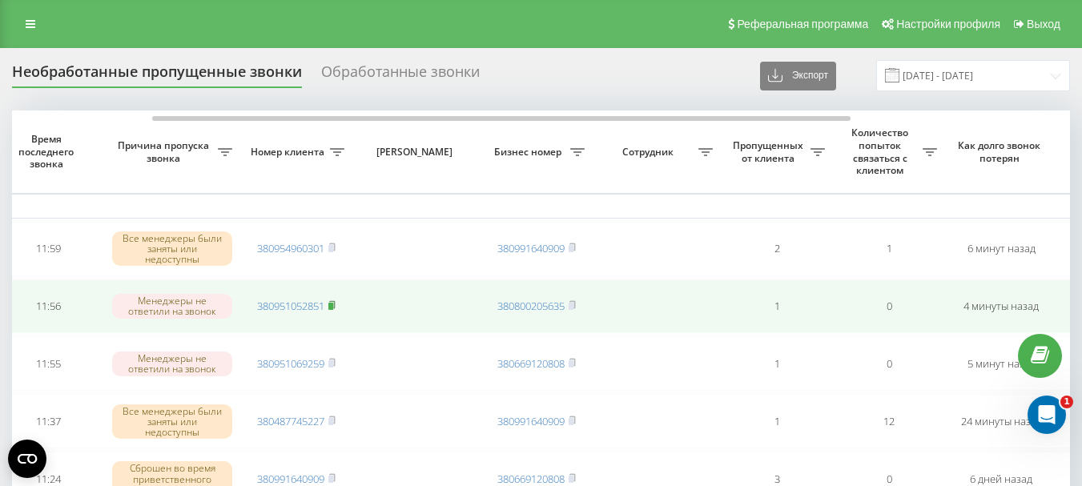
click at [336, 304] on icon at bounding box center [331, 305] width 7 height 10
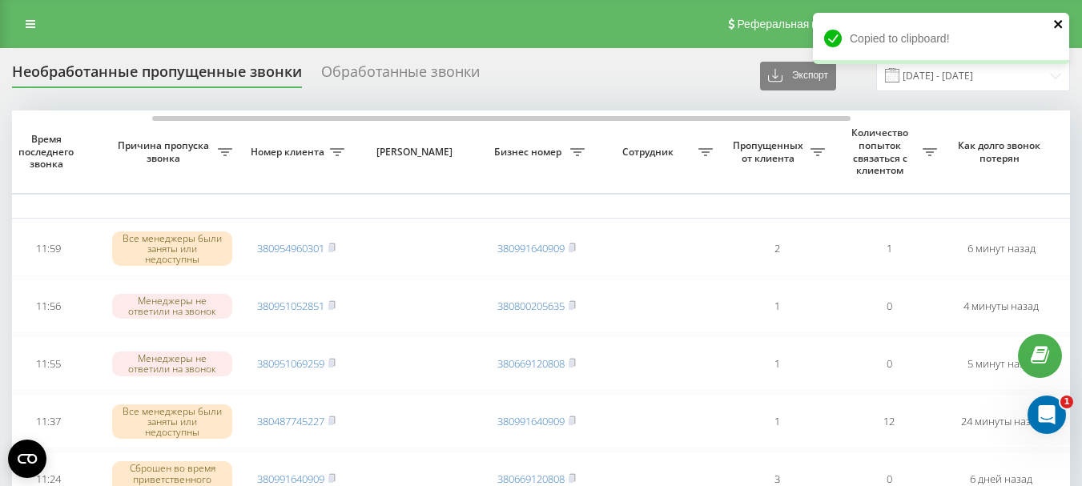
click at [1056, 21] on icon "close" at bounding box center [1058, 24] width 11 height 13
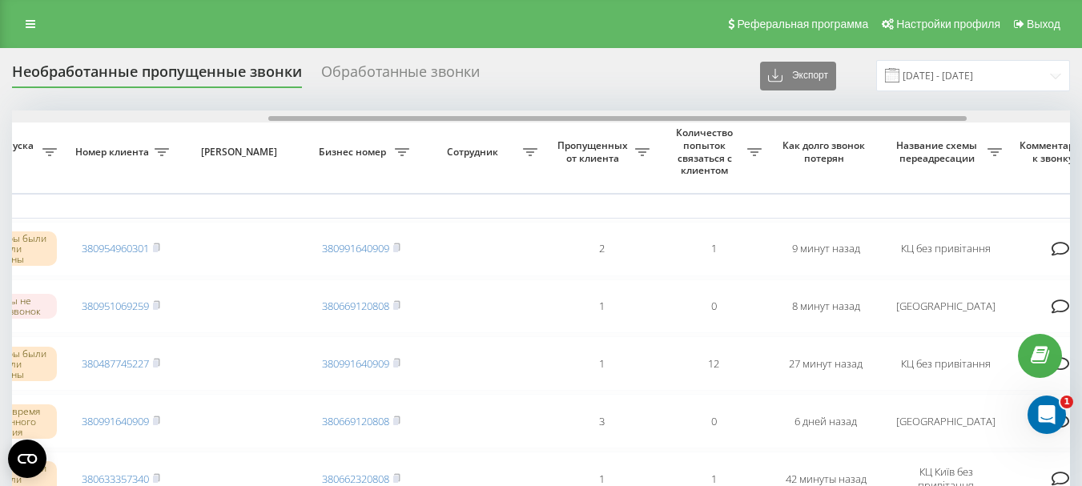
scroll to position [0, 388]
drag, startPoint x: 494, startPoint y: 118, endPoint x: 751, endPoint y: 137, distance: 257.8
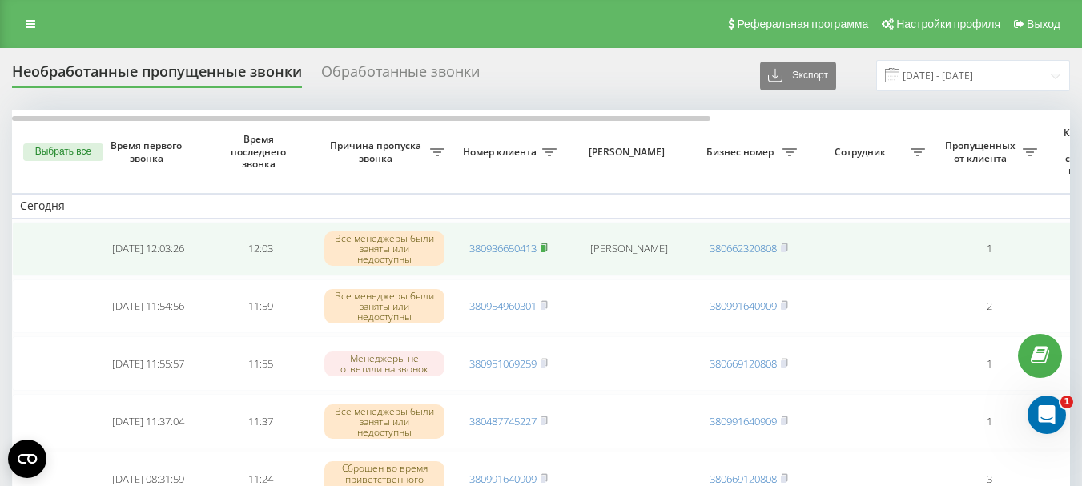
click at [545, 247] on rect at bounding box center [543, 248] width 5 height 7
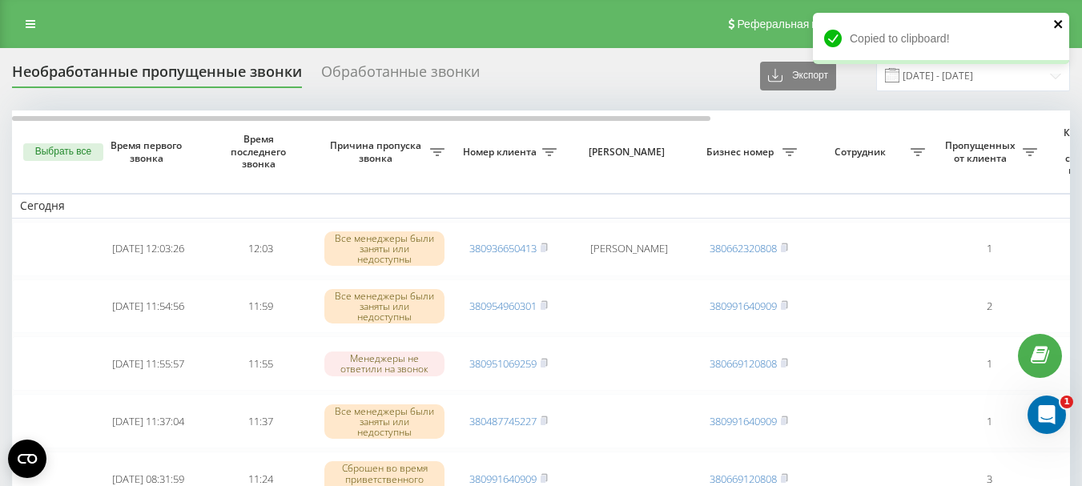
click at [1062, 26] on icon "close" at bounding box center [1058, 24] width 11 height 13
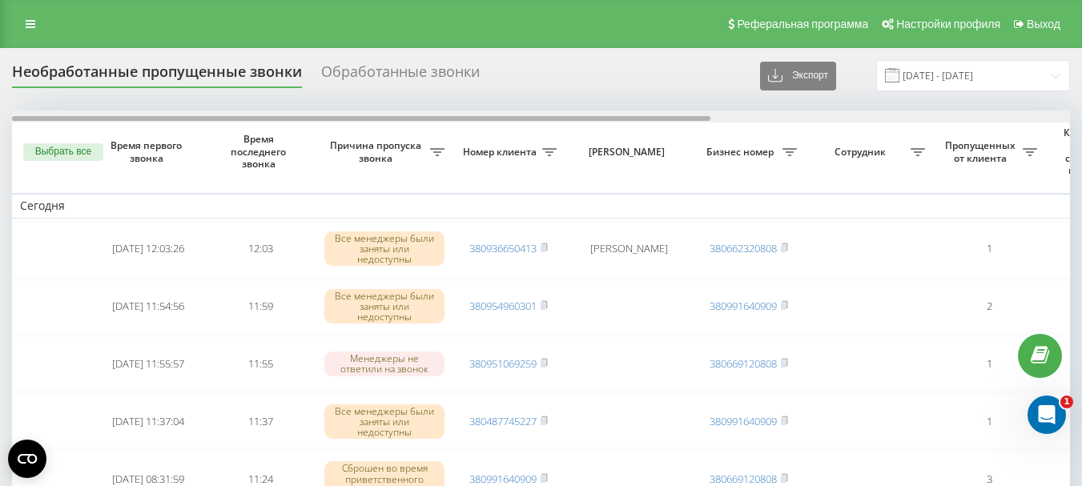
scroll to position [0, 544]
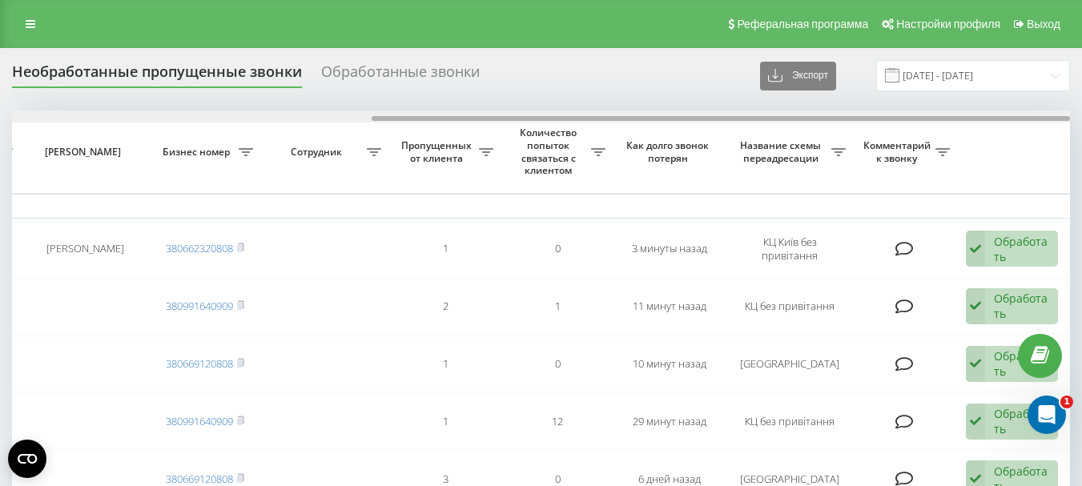
drag, startPoint x: 508, startPoint y: 114, endPoint x: 631, endPoint y: 114, distance: 123.3
click at [631, 114] on div at bounding box center [541, 117] width 1058 height 12
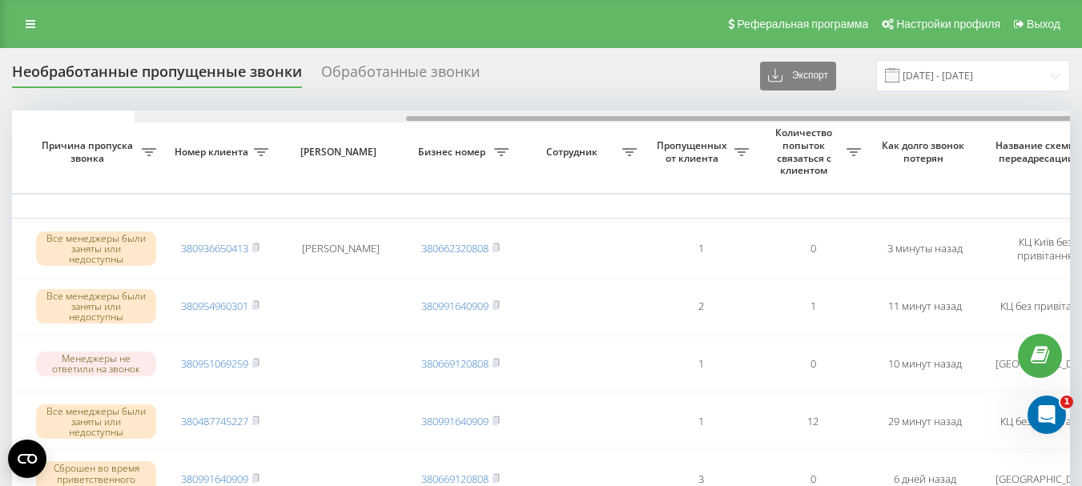
scroll to position [0, 0]
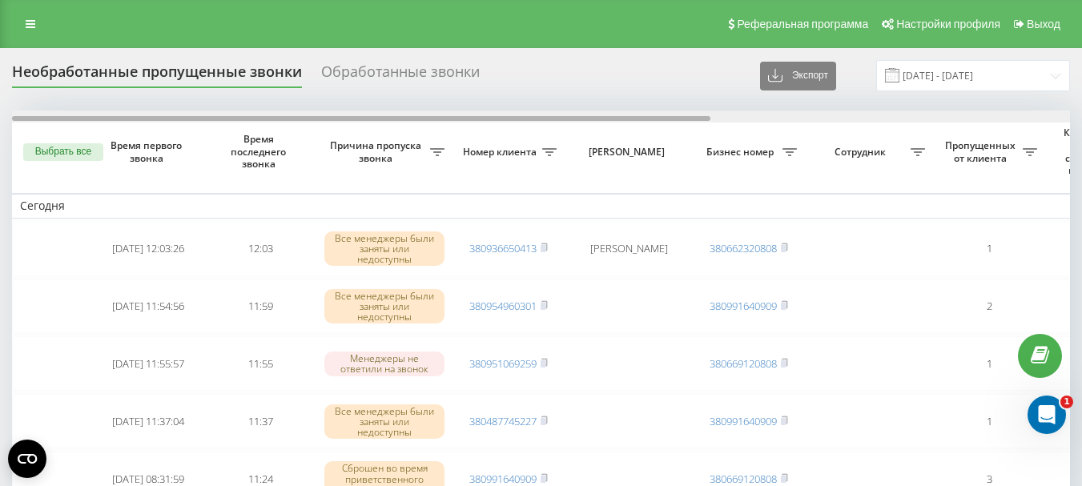
drag, startPoint x: 568, startPoint y: 118, endPoint x: 176, endPoint y: 116, distance: 391.6
click at [176, 116] on div at bounding box center [361, 118] width 698 height 5
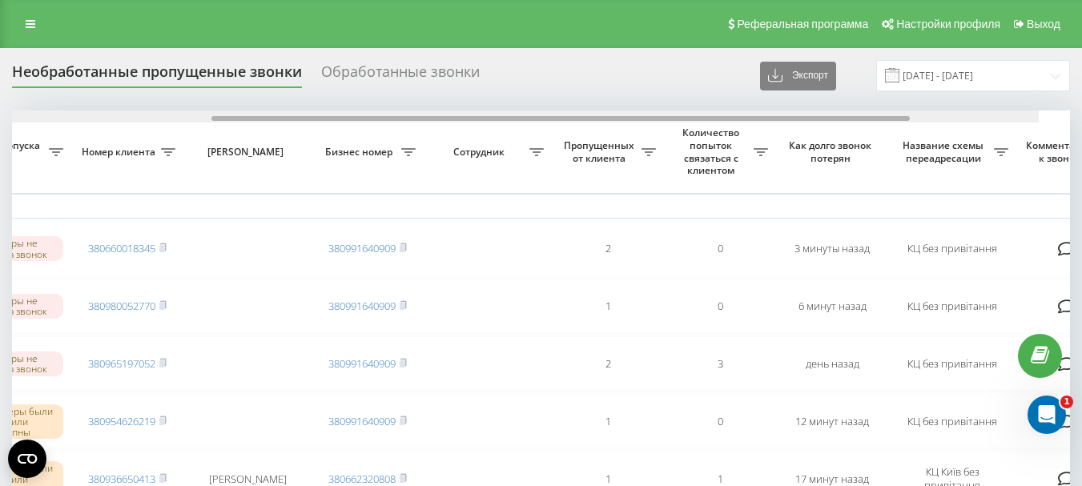
scroll to position [0, 336]
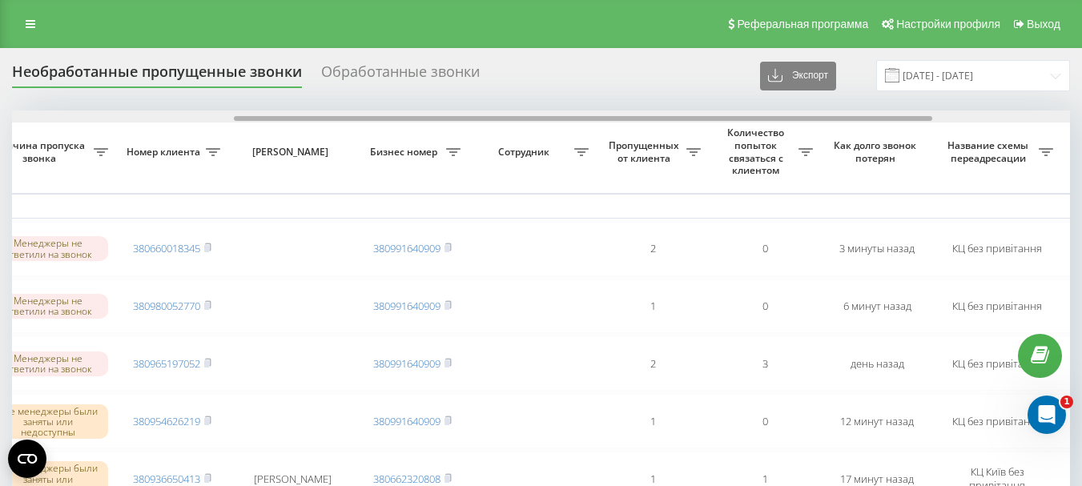
drag, startPoint x: 489, startPoint y: 117, endPoint x: 712, endPoint y: 118, distance: 222.6
click at [712, 118] on div at bounding box center [583, 118] width 698 height 5
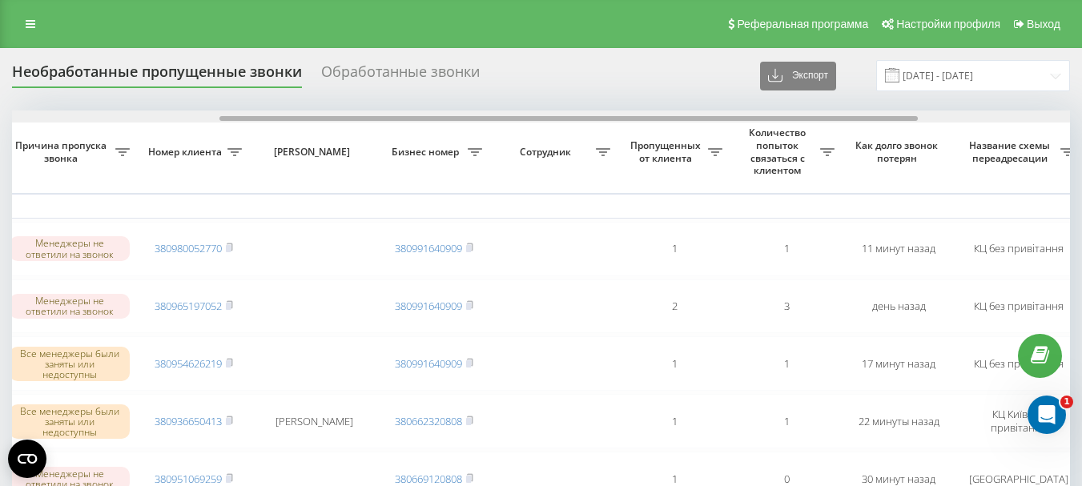
scroll to position [0, 316]
drag, startPoint x: 579, startPoint y: 119, endPoint x: 788, endPoint y: 119, distance: 209.0
click at [788, 119] on div at bounding box center [570, 118] width 698 height 5
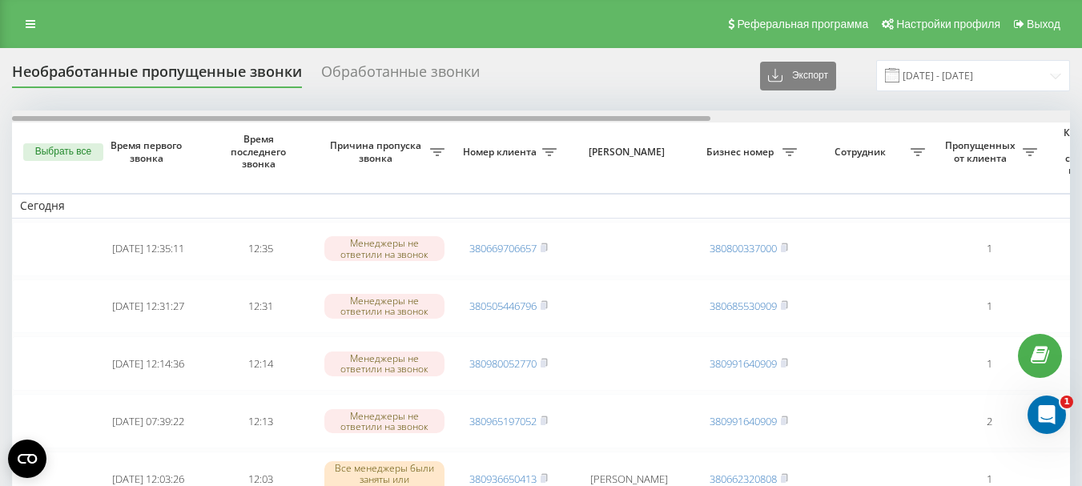
drag, startPoint x: 517, startPoint y: 119, endPoint x: 469, endPoint y: 154, distance: 59.6
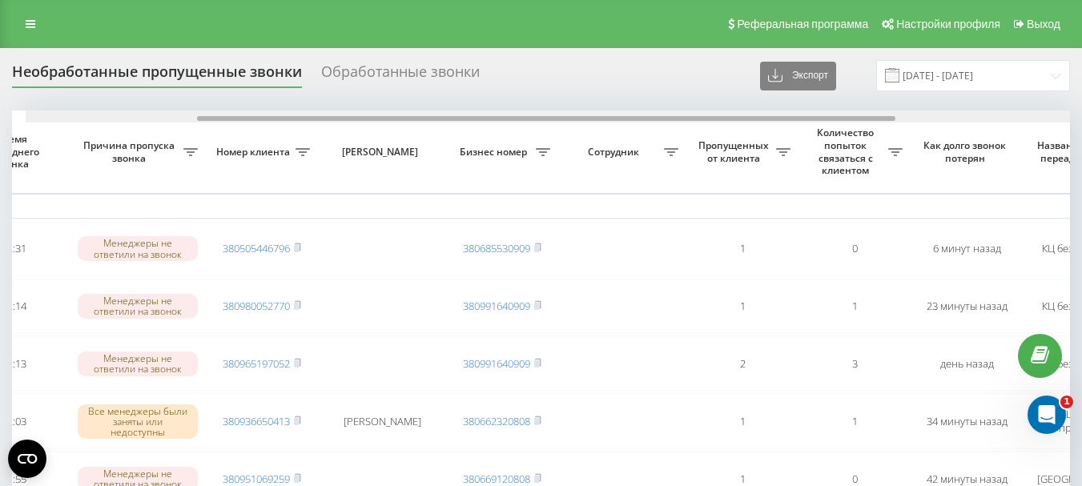
scroll to position [0, 260]
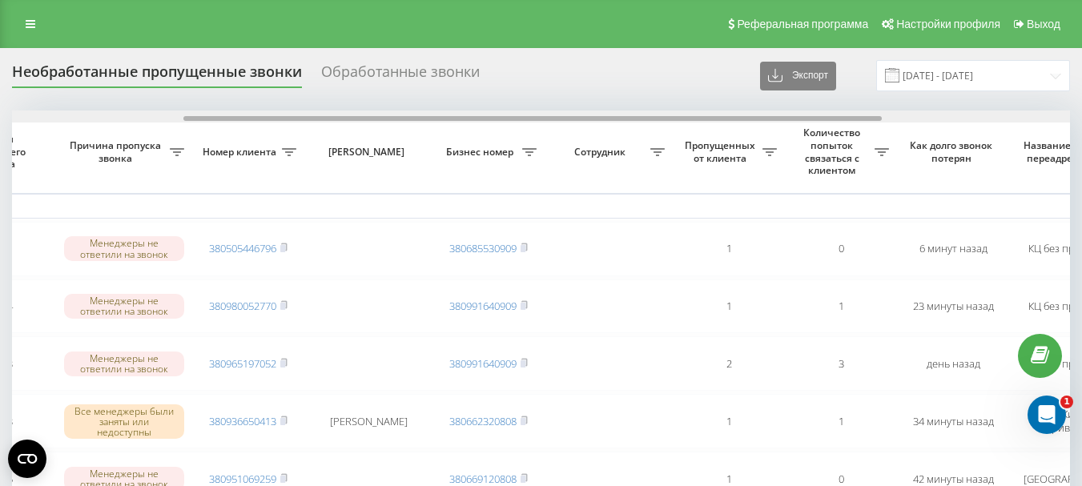
drag, startPoint x: 420, startPoint y: 119, endPoint x: 593, endPoint y: 111, distance: 172.4
click at [593, 111] on div at bounding box center [541, 117] width 1058 height 12
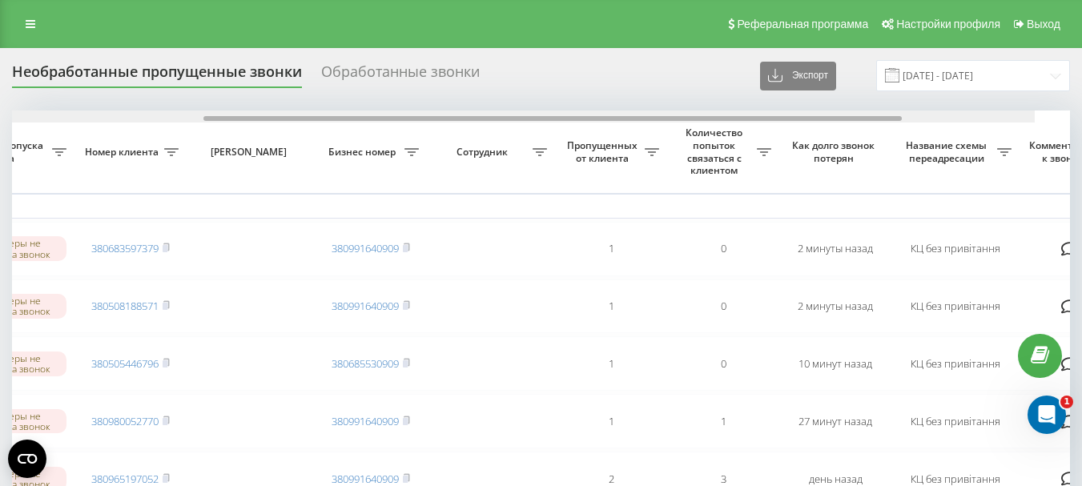
scroll to position [0, 381]
drag, startPoint x: 253, startPoint y: 121, endPoint x: 505, endPoint y: 139, distance: 252.9
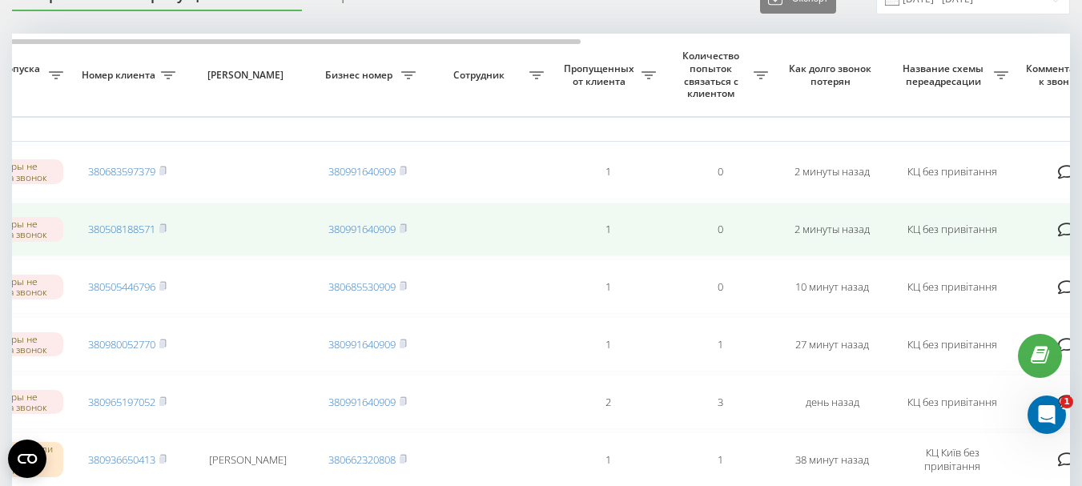
scroll to position [80, 0]
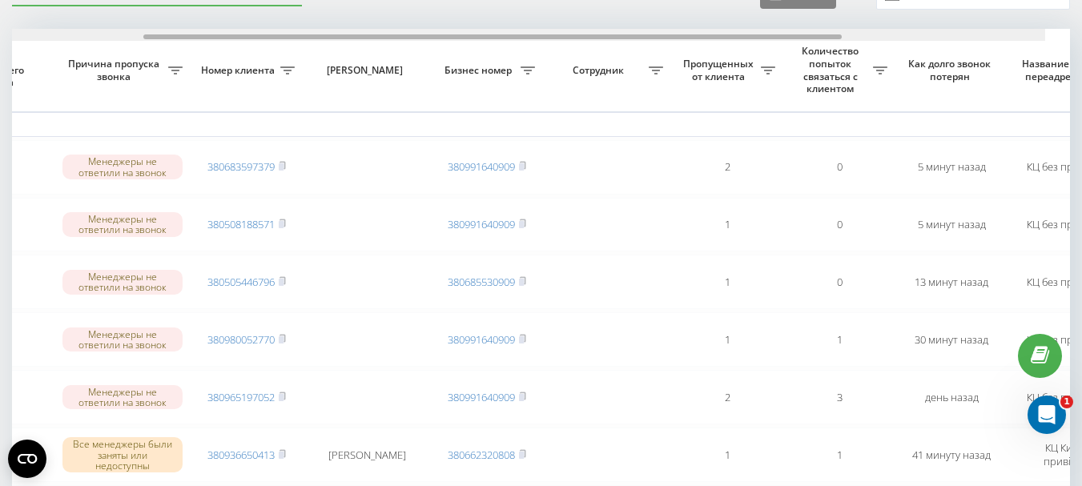
scroll to position [0, 267]
drag, startPoint x: 483, startPoint y: 36, endPoint x: 659, endPoint y: 35, distance: 176.2
click at [659, 35] on div at bounding box center [537, 36] width 698 height 5
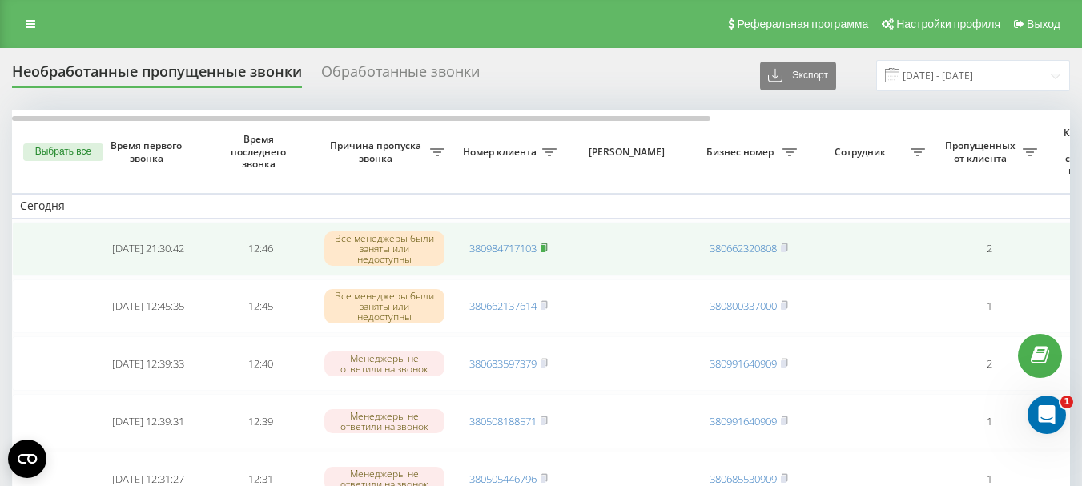
click at [545, 247] on rect at bounding box center [543, 248] width 5 height 7
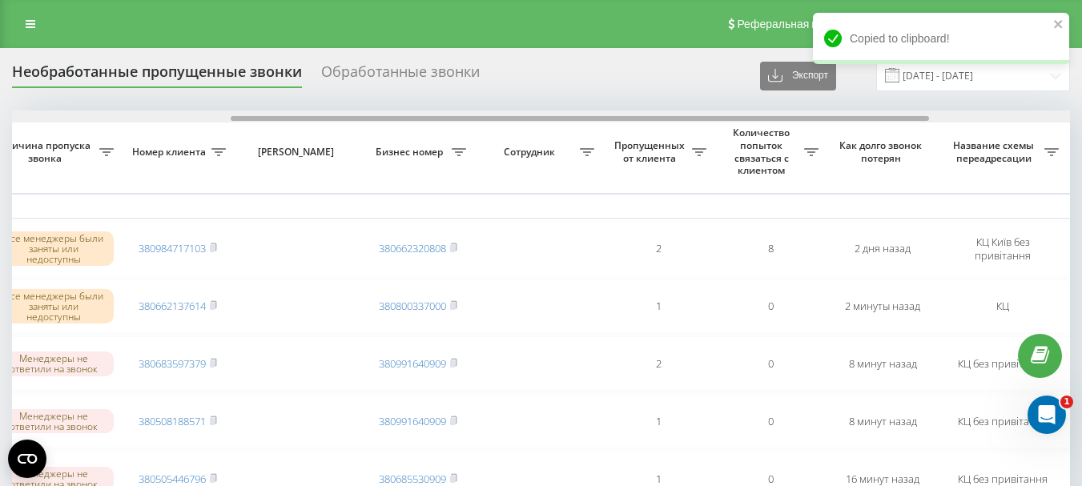
scroll to position [0, 397]
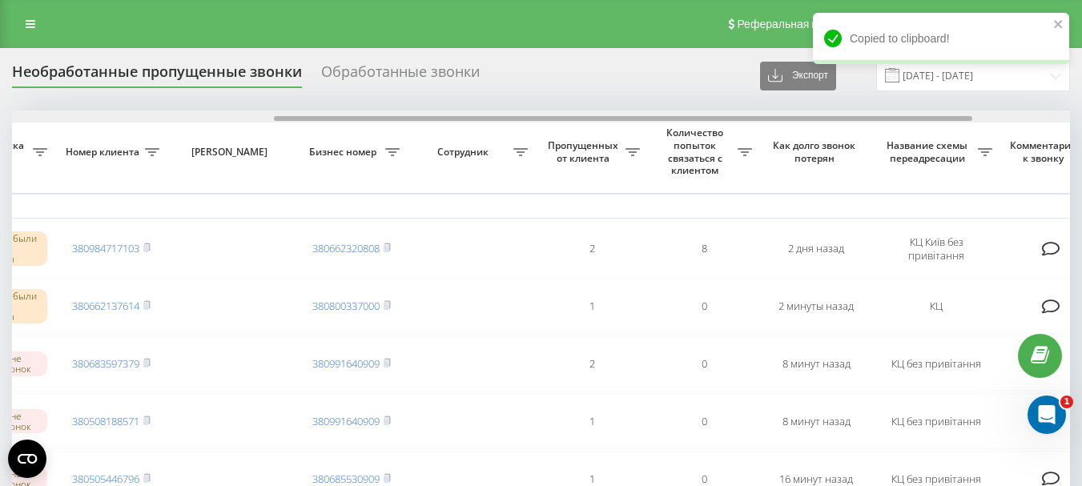
drag, startPoint x: 669, startPoint y: 119, endPoint x: 932, endPoint y: 153, distance: 264.9
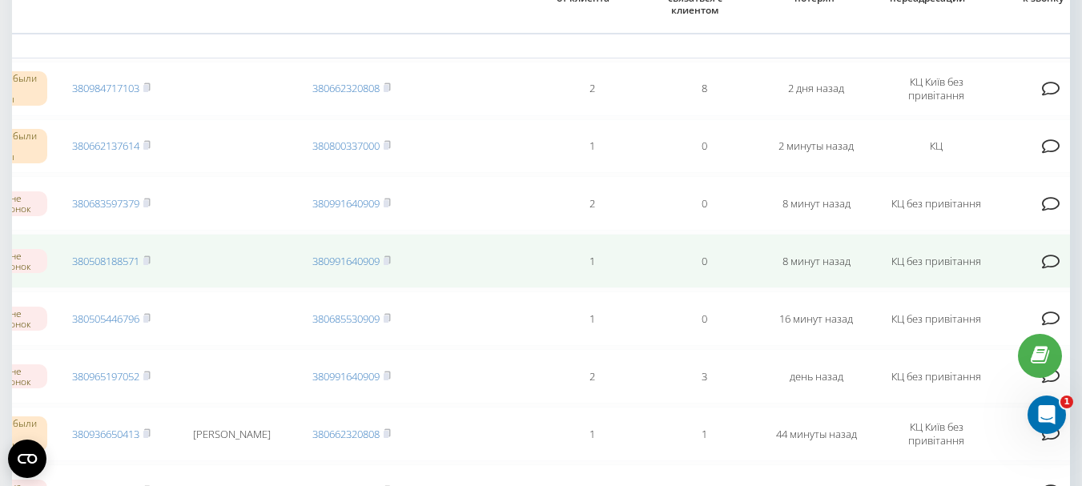
scroll to position [0, 0]
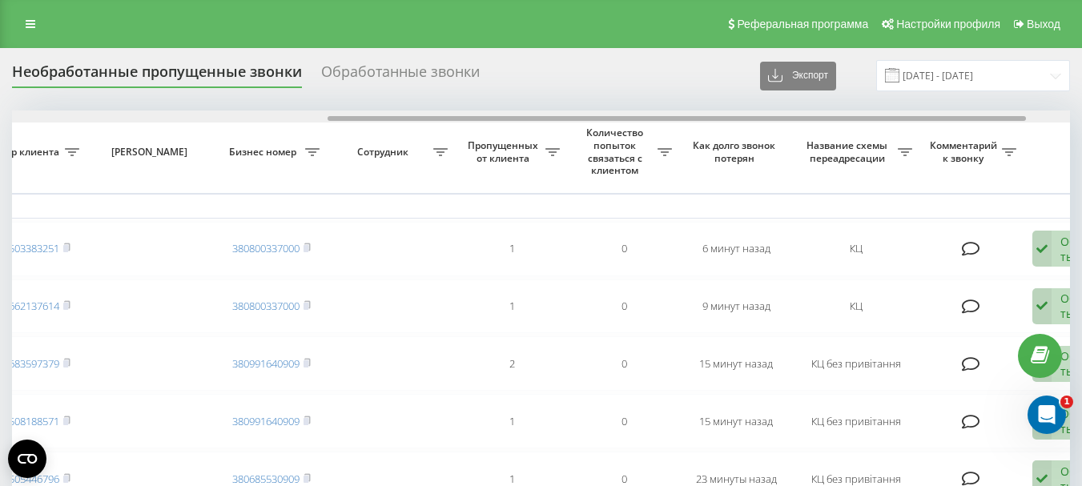
scroll to position [0, 480]
drag, startPoint x: 582, startPoint y: 118, endPoint x: 900, endPoint y: 123, distance: 318.0
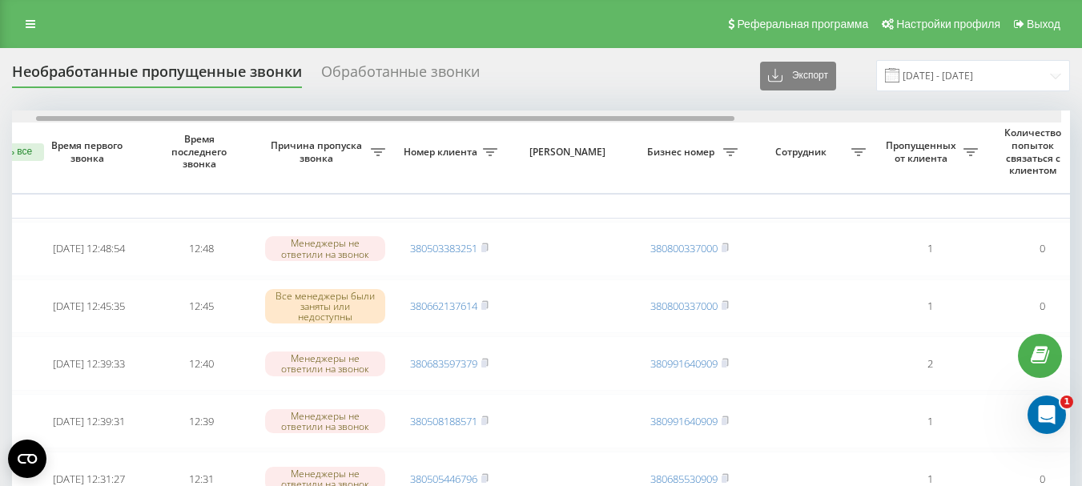
scroll to position [0, 34]
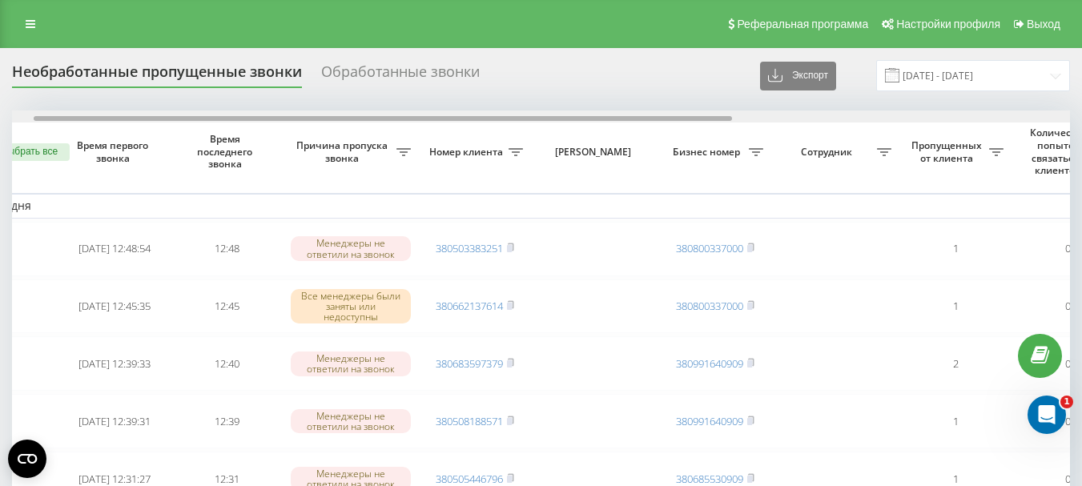
drag, startPoint x: 476, startPoint y: 119, endPoint x: 180, endPoint y: 115, distance: 295.5
click at [180, 115] on div at bounding box center [541, 117] width 1058 height 12
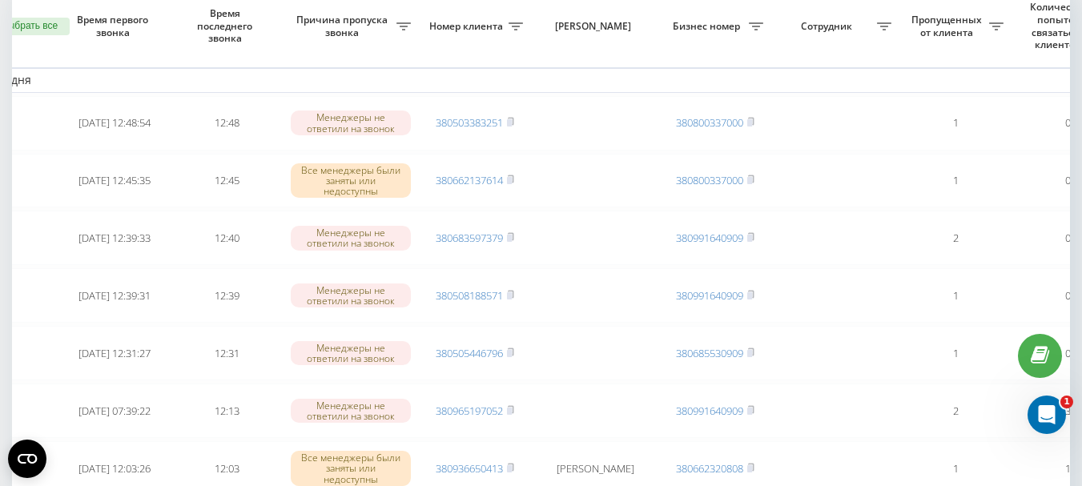
scroll to position [0, 0]
